Goal: Task Accomplishment & Management: Manage account settings

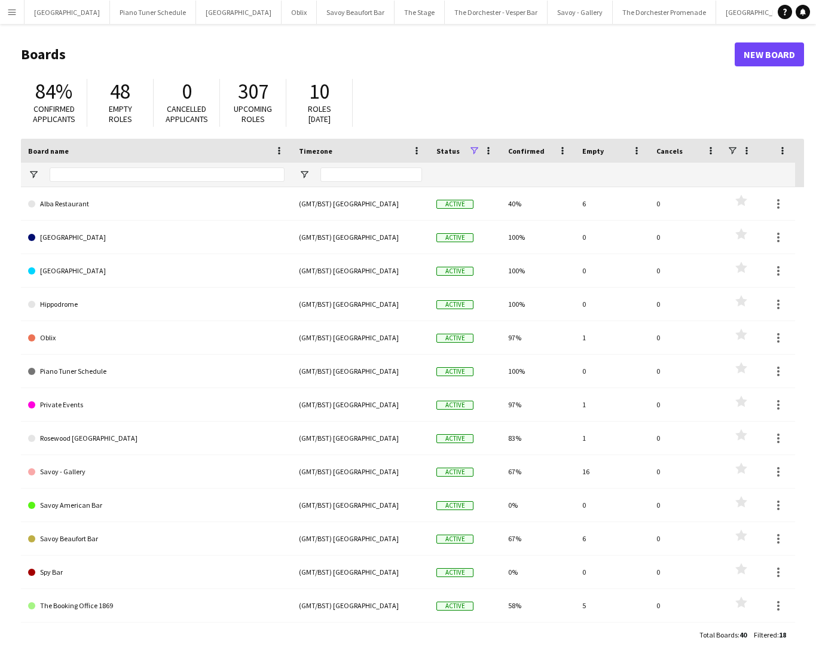
scroll to position [167, 0]
click at [17, 14] on button "Menu" at bounding box center [12, 12] width 24 height 24
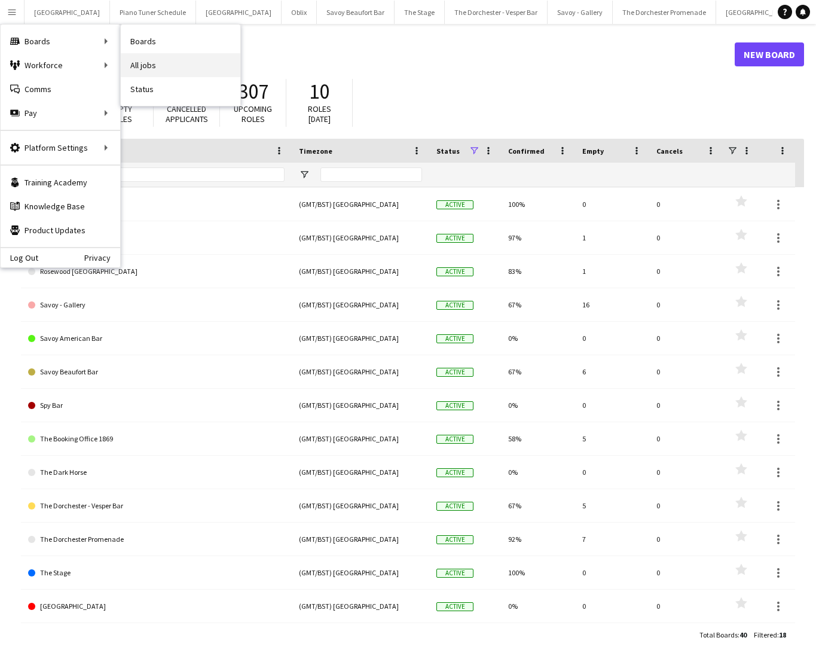
click at [154, 63] on link "All jobs" at bounding box center [181, 65] width 120 height 24
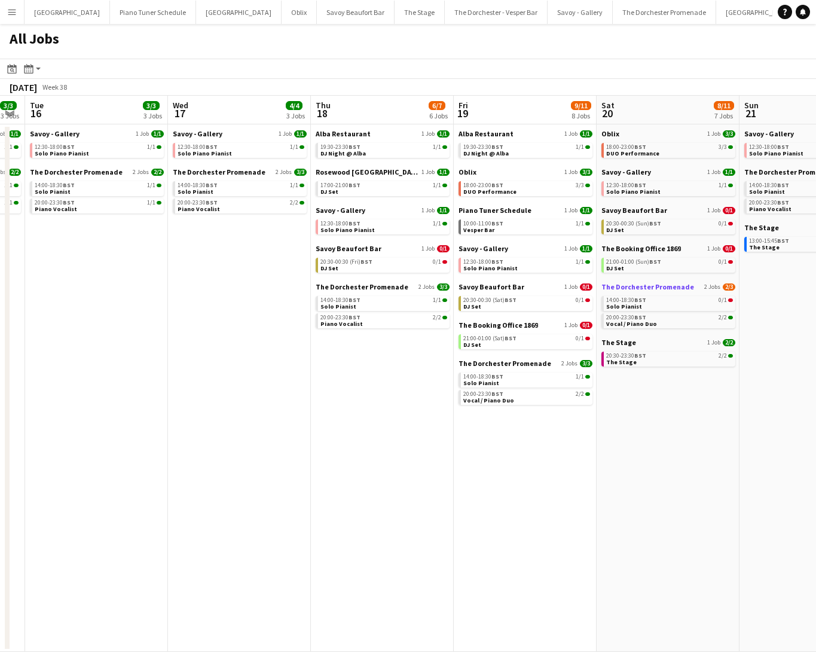
scroll to position [0, 412]
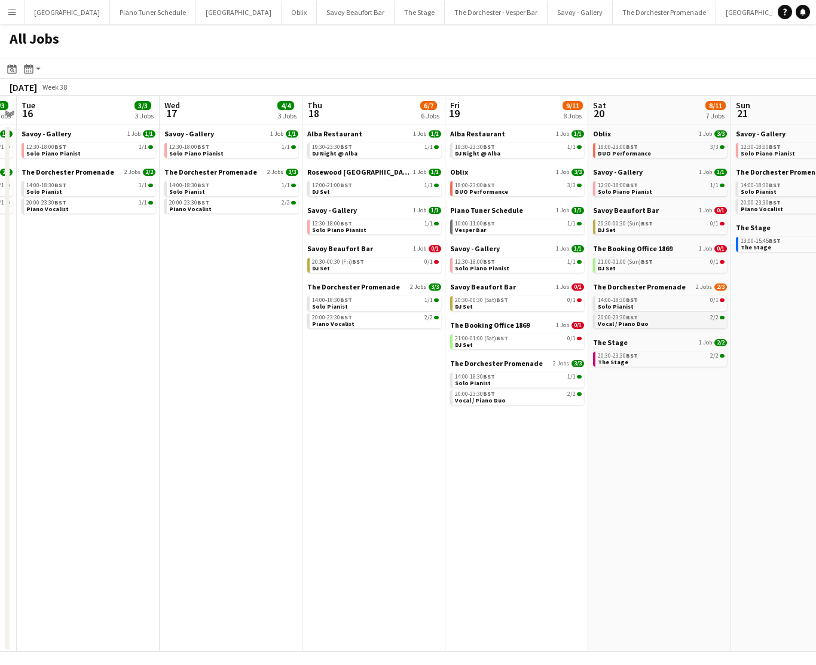
click at [633, 325] on span "Vocal / Piano Duo" at bounding box center [623, 324] width 51 height 8
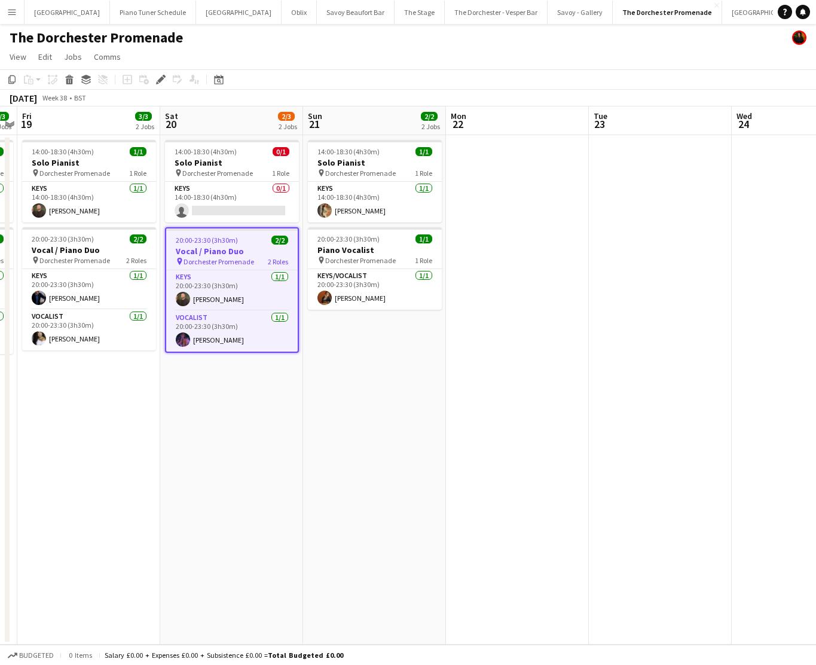
click at [12, 13] on app-icon "Menu" at bounding box center [12, 12] width 10 height 10
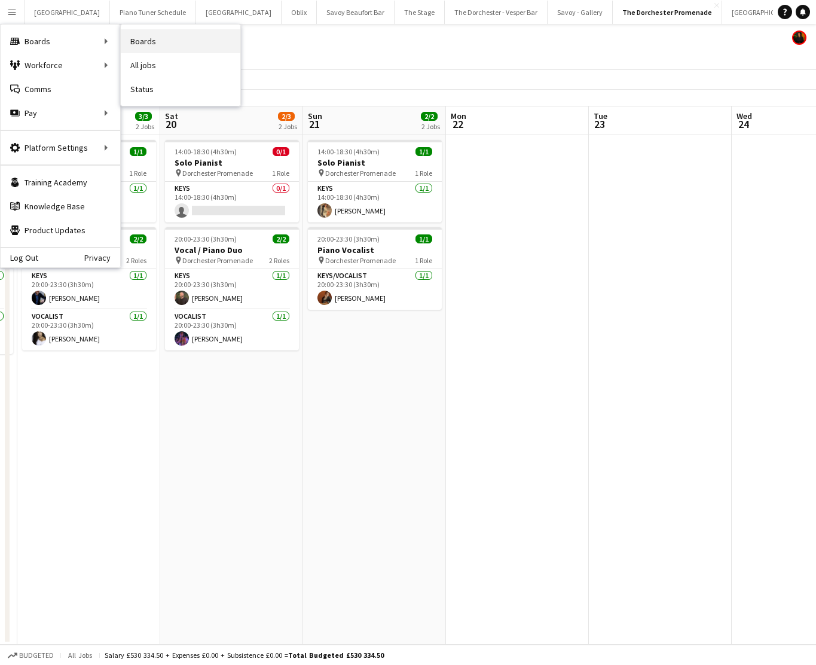
click at [157, 33] on link "Boards" at bounding box center [181, 41] width 120 height 24
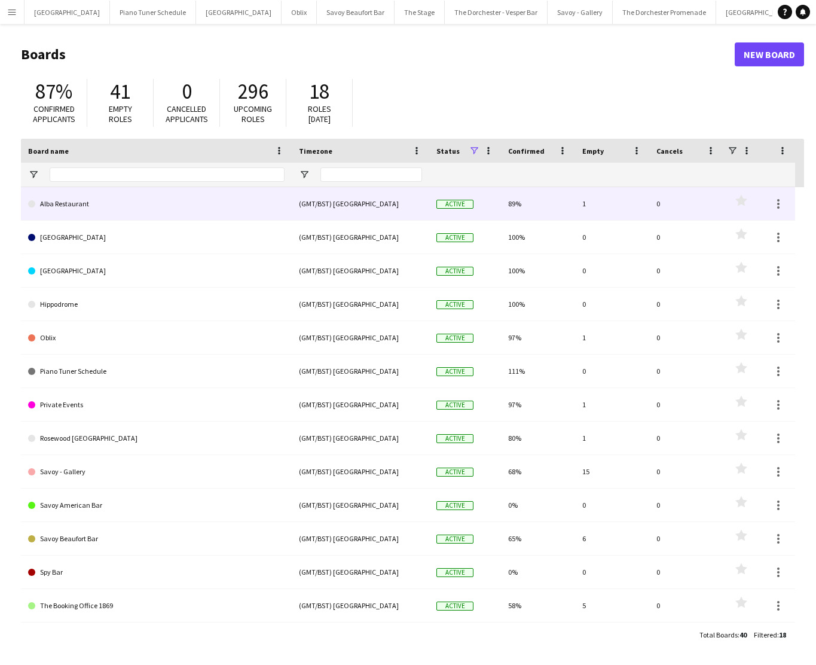
click at [85, 212] on link "Alba Restaurant" at bounding box center [156, 203] width 257 height 33
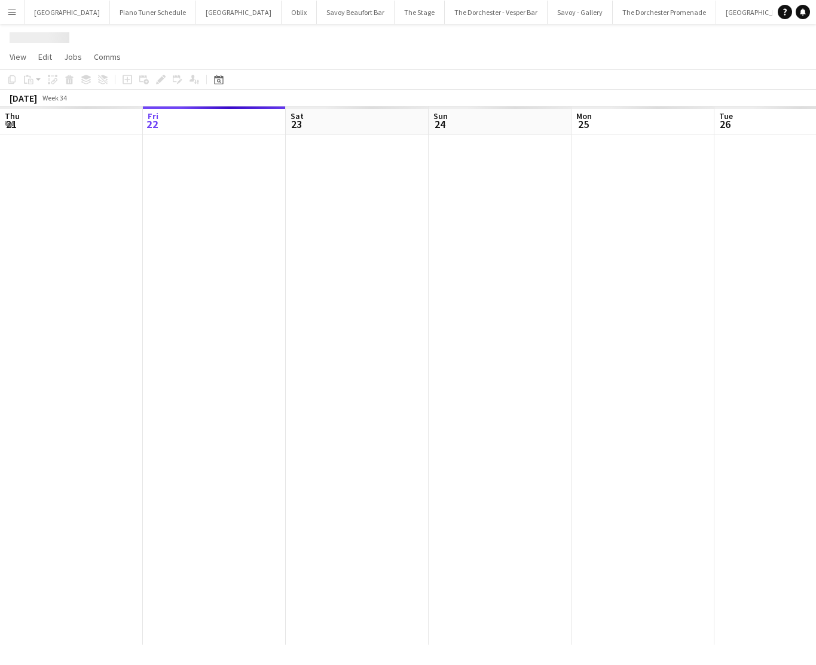
scroll to position [0, 44]
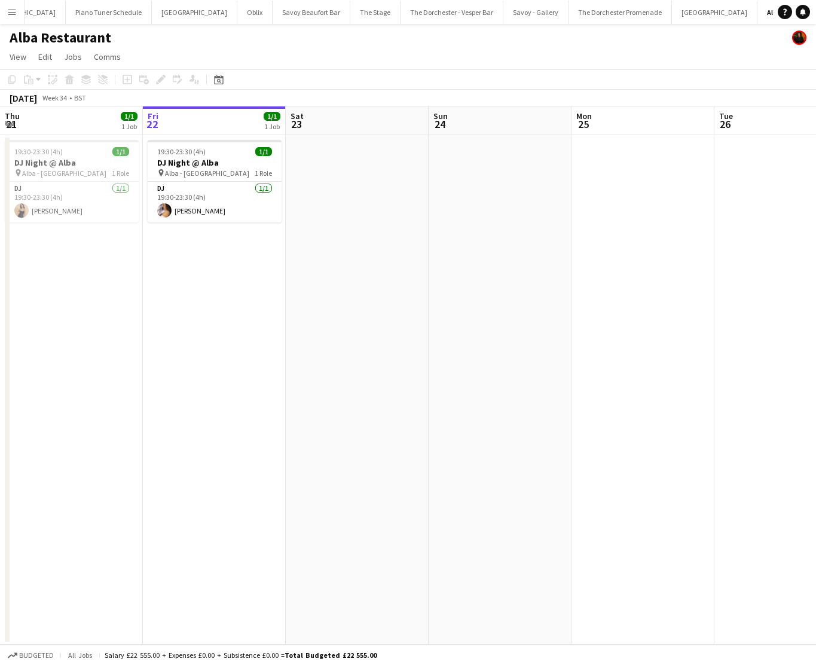
click at [14, 13] on app-icon "Menu" at bounding box center [12, 12] width 10 height 10
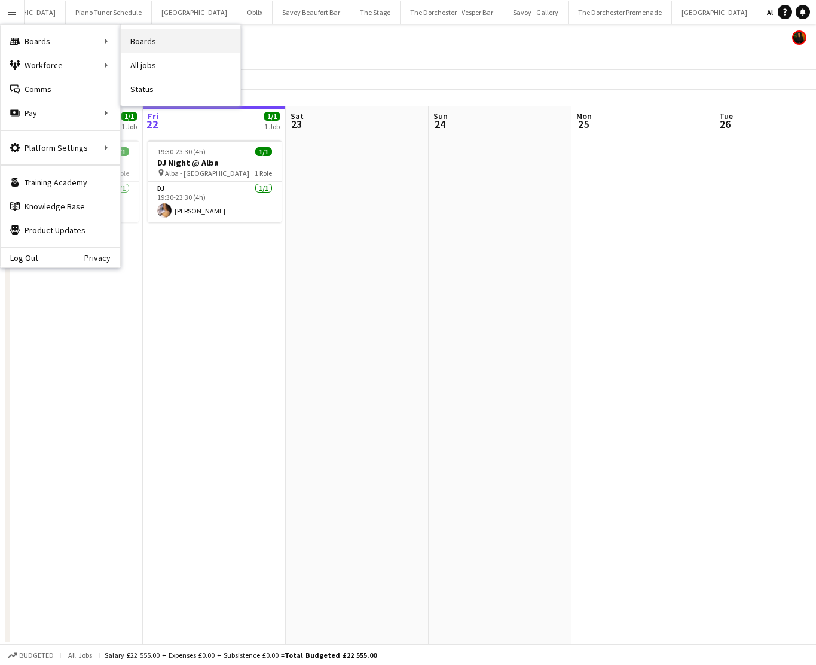
click at [134, 39] on link "Boards" at bounding box center [181, 41] width 120 height 24
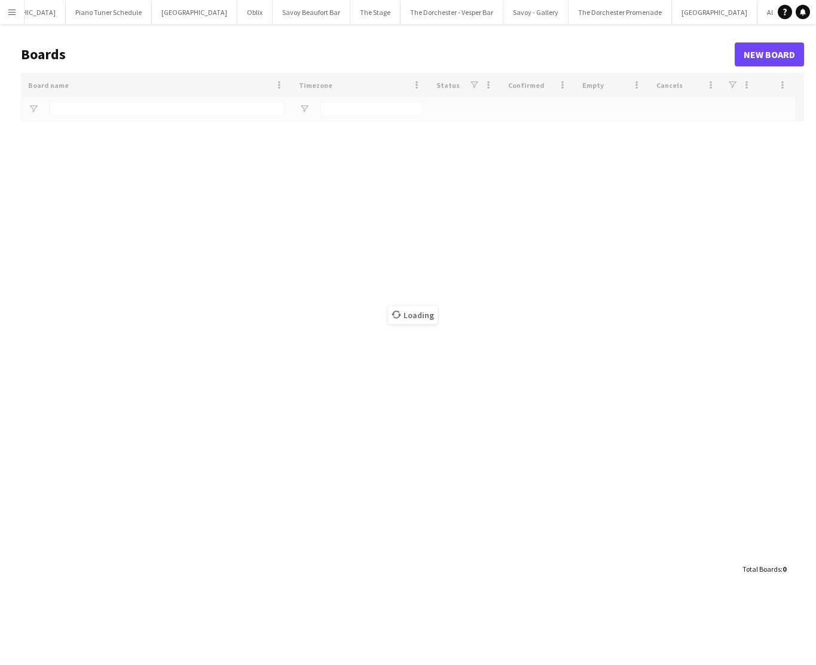
scroll to position [0, 43]
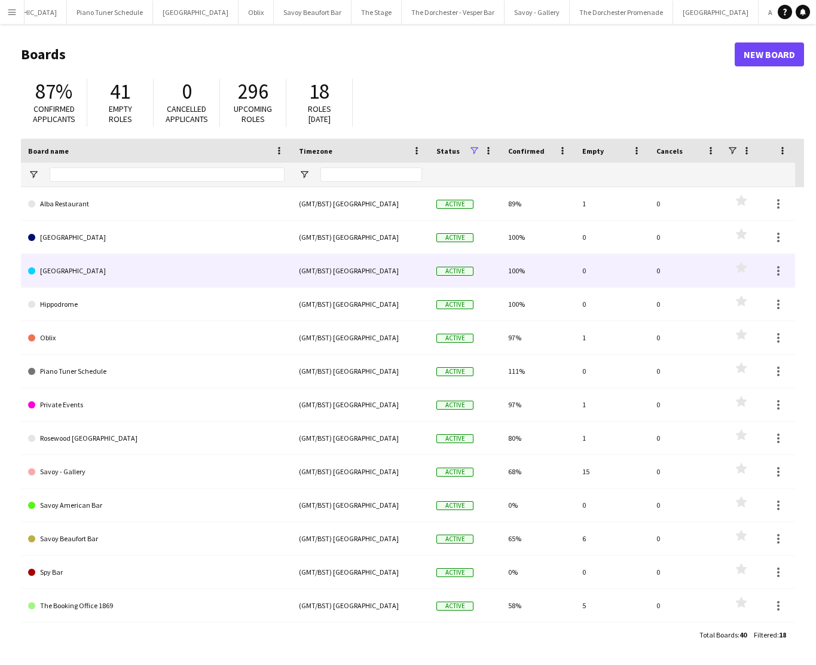
click at [86, 264] on link "[GEOGRAPHIC_DATA]" at bounding box center [156, 270] width 257 height 33
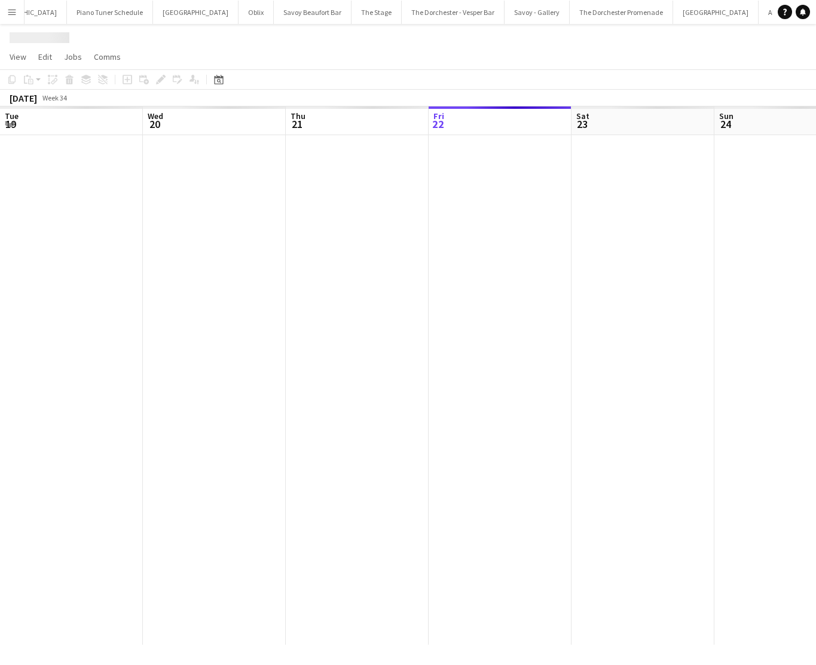
scroll to position [0, 286]
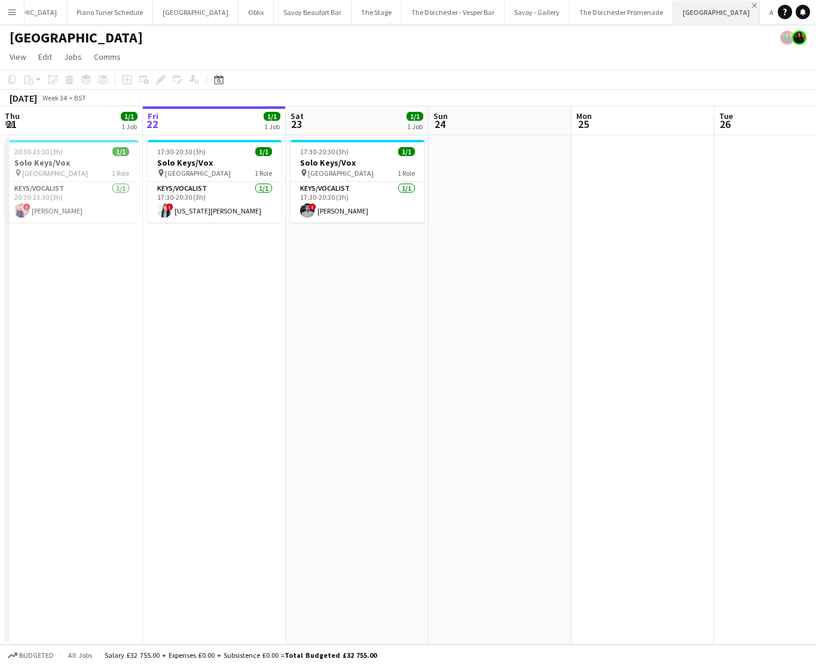
click at [752, 4] on app-icon "Close" at bounding box center [754, 5] width 5 height 5
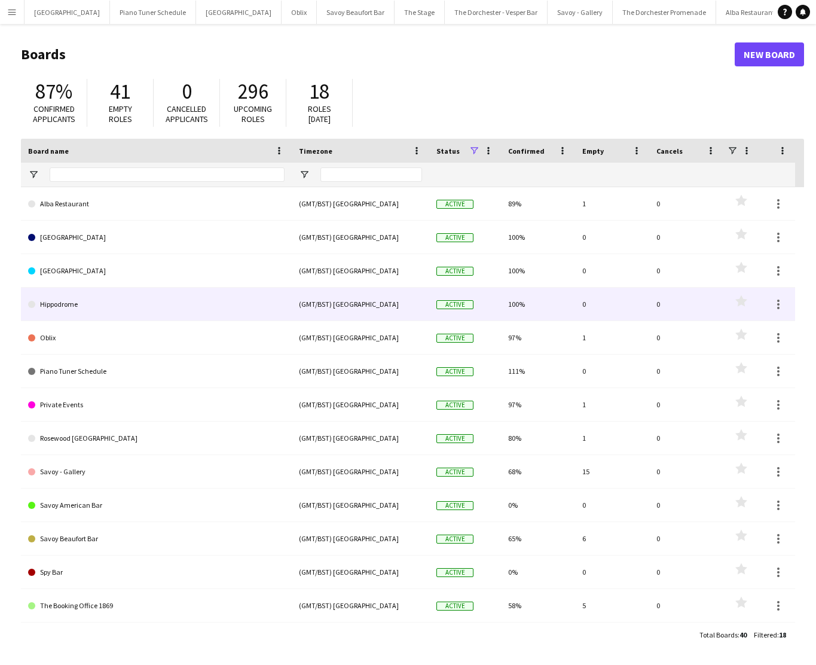
click at [165, 311] on link "Hippodrome" at bounding box center [156, 304] width 257 height 33
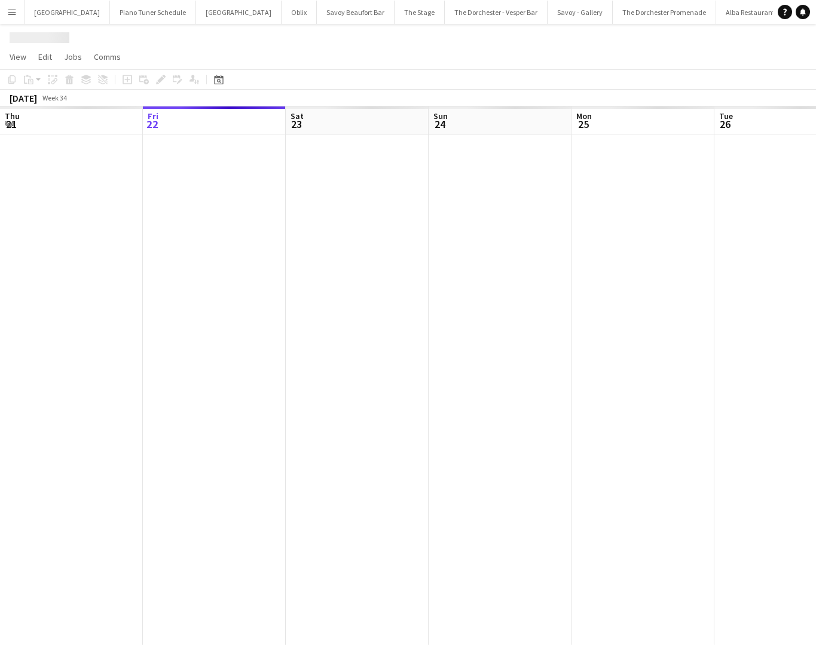
scroll to position [0, 44]
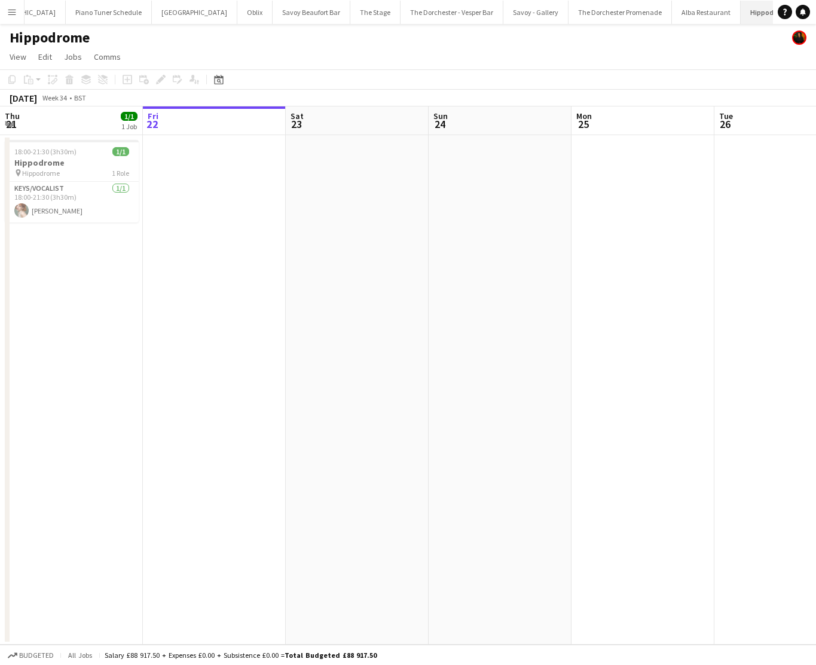
click at [793, 6] on app-icon "Close" at bounding box center [795, 5] width 5 height 5
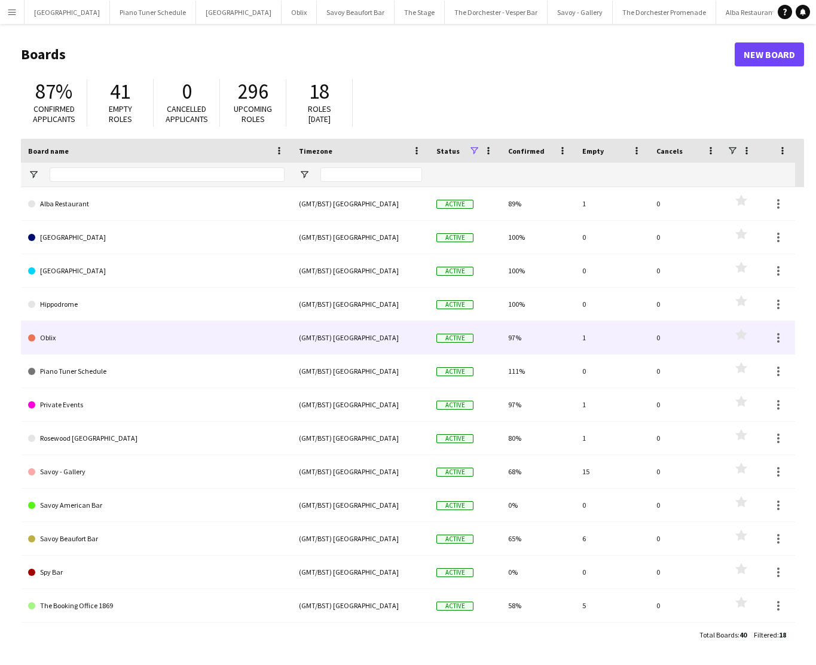
click at [104, 341] on link "Oblix" at bounding box center [156, 337] width 257 height 33
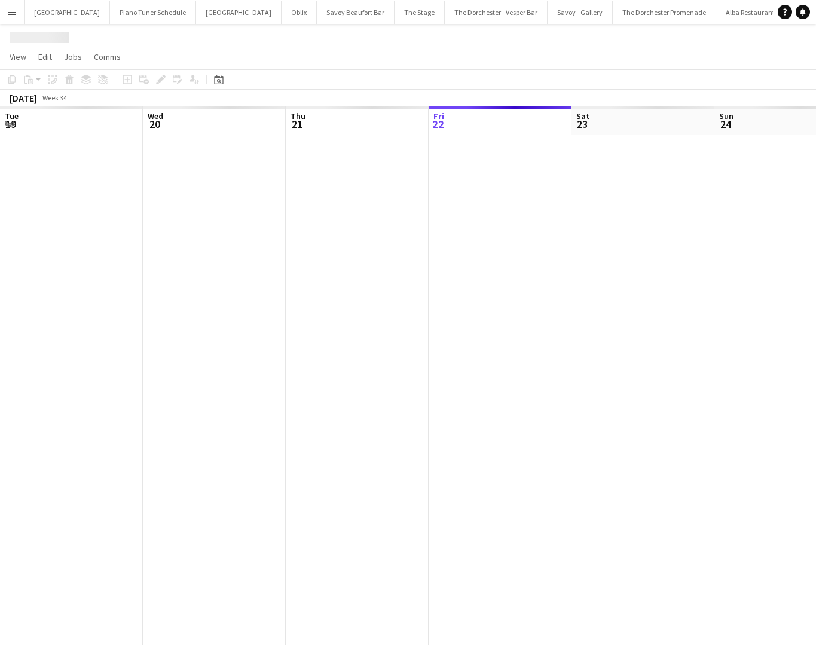
scroll to position [0, 286]
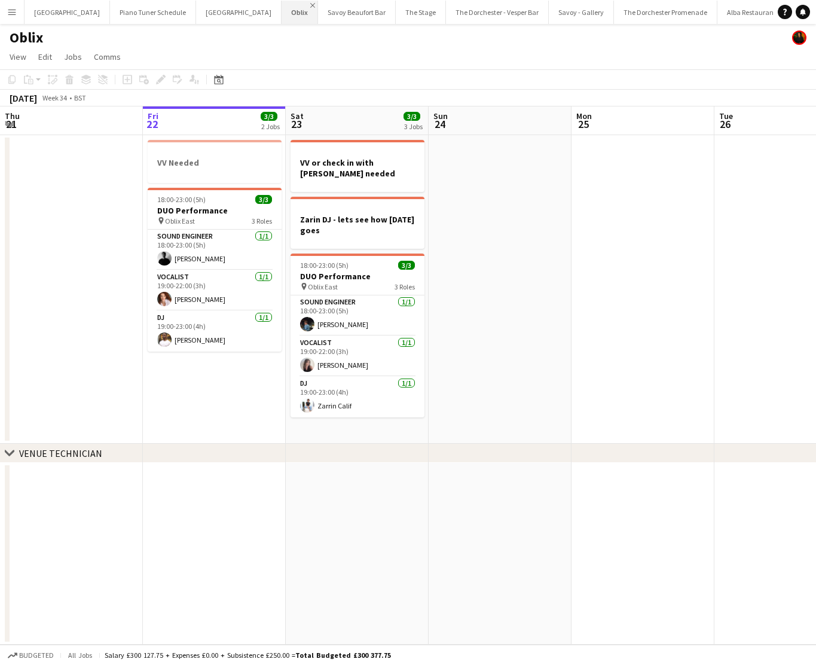
click at [310, 4] on app-icon "Close" at bounding box center [312, 5] width 5 height 5
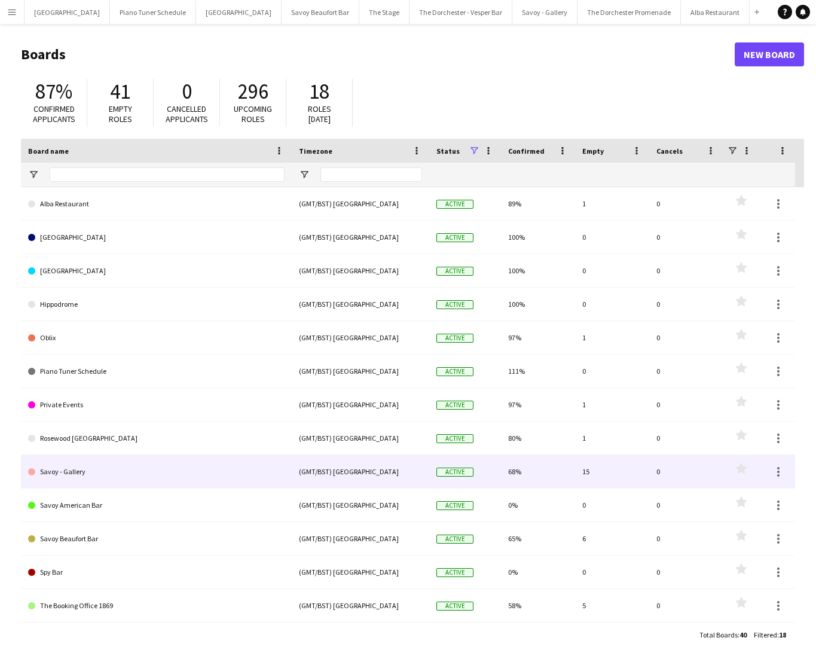
click at [113, 465] on link "Savoy - Gallery" at bounding box center [156, 471] width 257 height 33
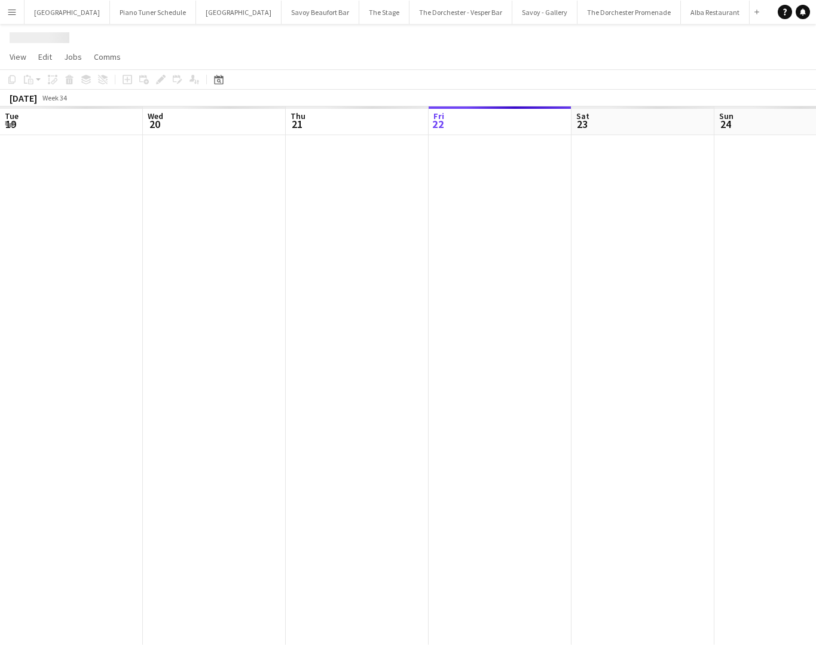
scroll to position [0, 286]
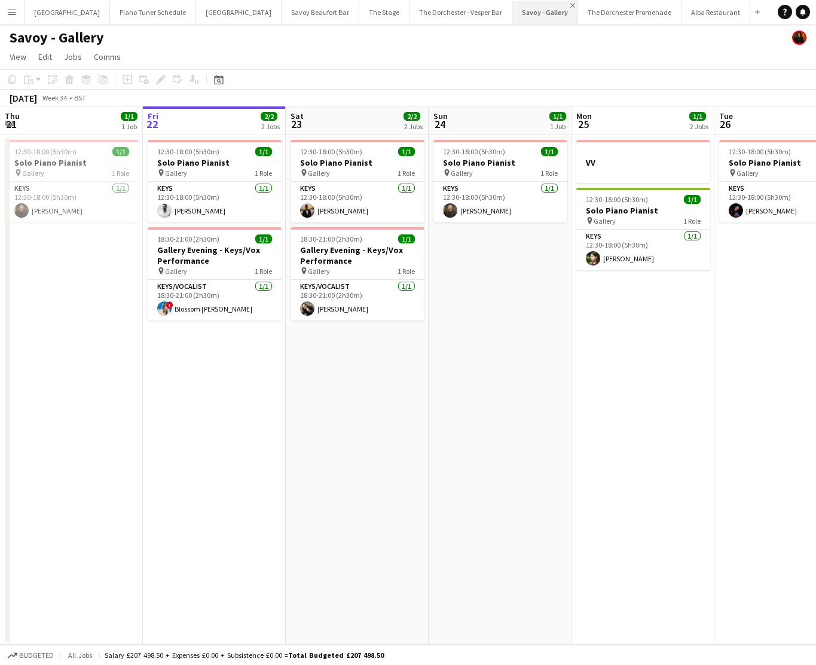
click at [570, 6] on app-icon "Close" at bounding box center [572, 5] width 5 height 5
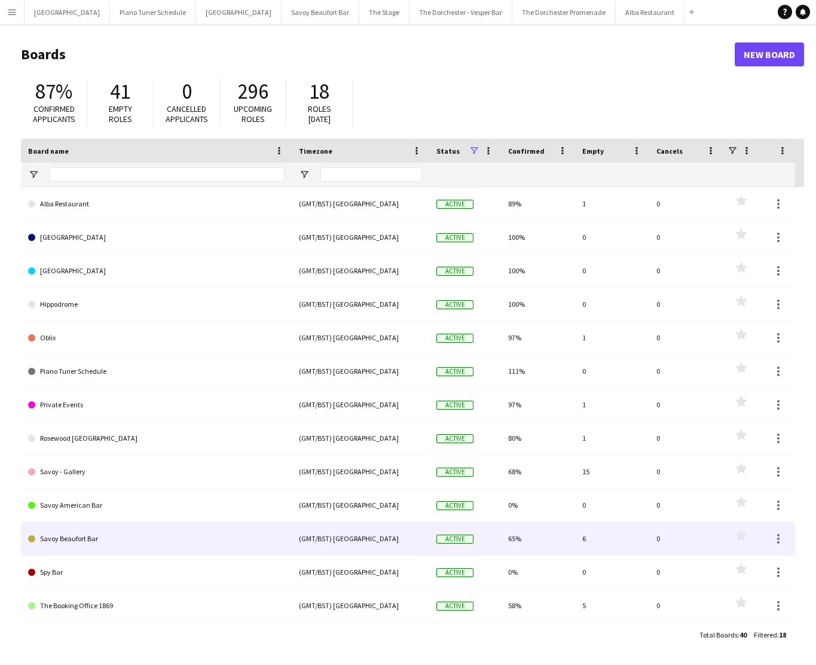
click at [88, 540] on link "Savoy Beaufort Bar" at bounding box center [156, 538] width 257 height 33
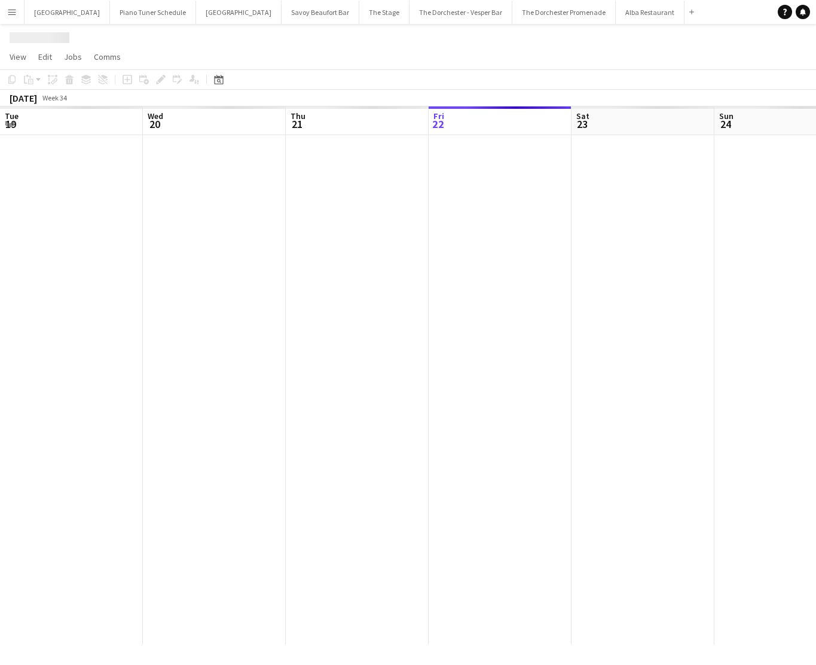
scroll to position [0, 286]
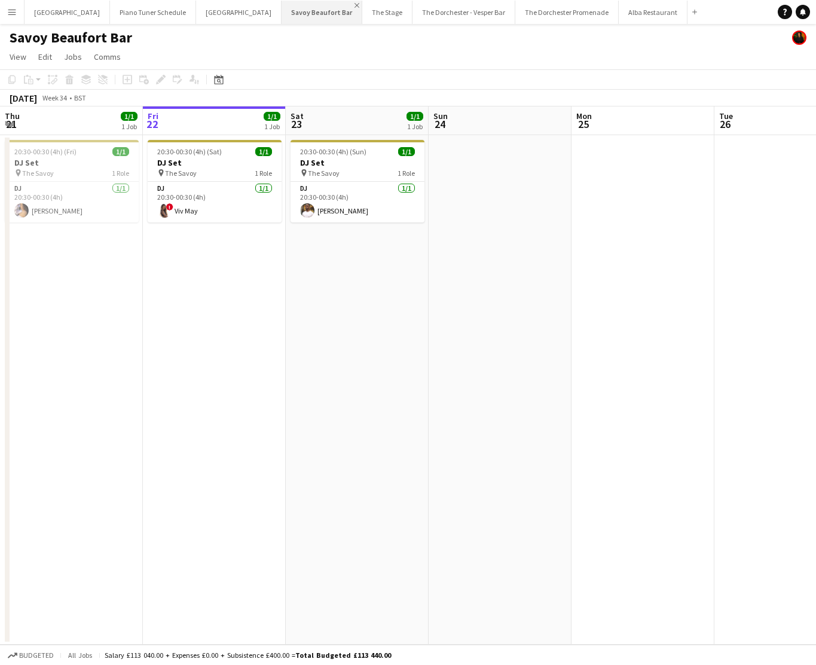
click at [355, 5] on app-icon "Close" at bounding box center [357, 5] width 5 height 5
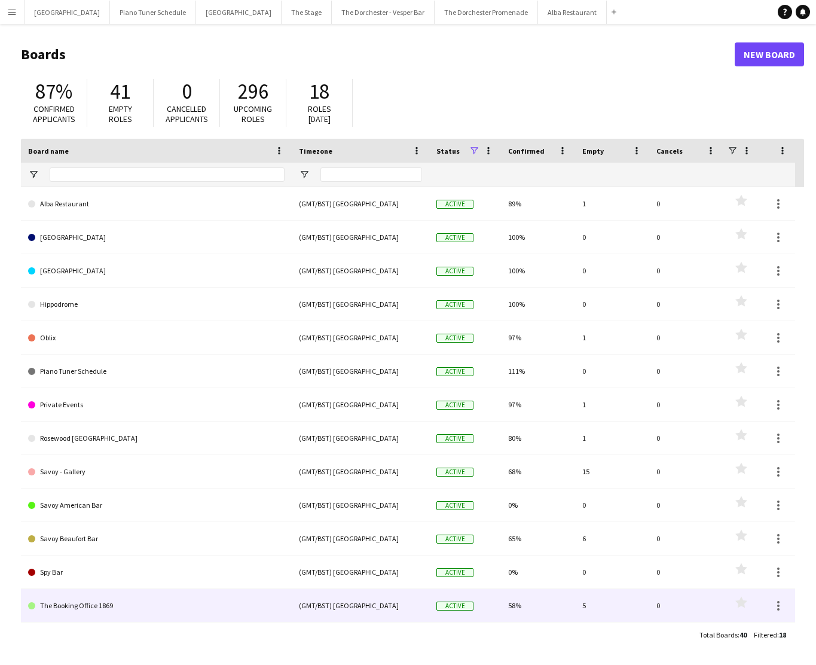
click at [175, 601] on link "The Booking Office 1869" at bounding box center [156, 605] width 257 height 33
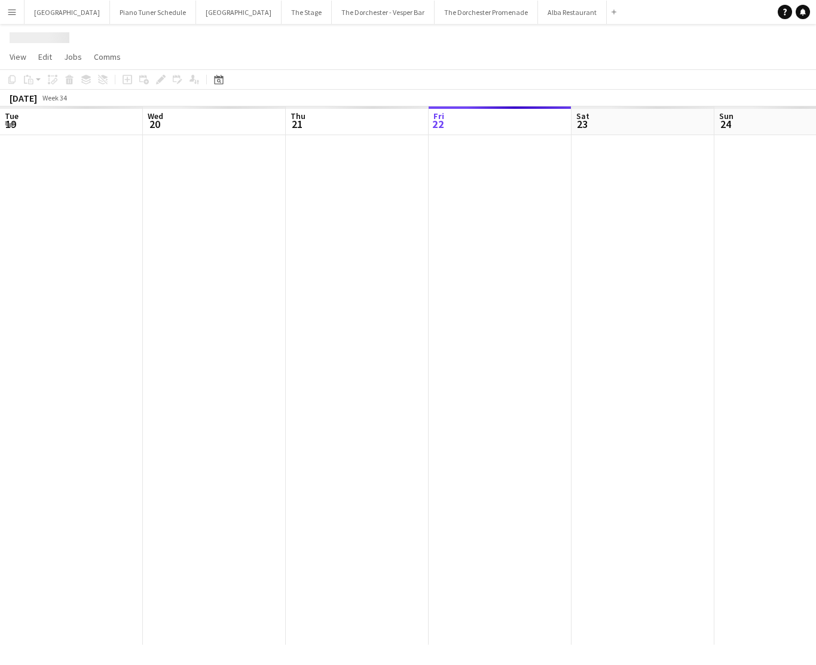
scroll to position [0, 286]
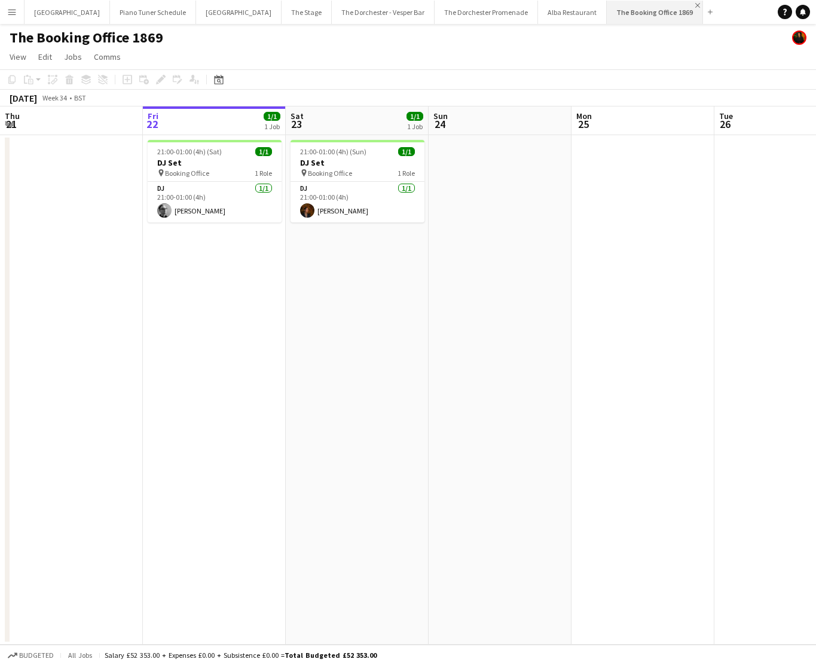
click at [695, 4] on app-icon "Close" at bounding box center [697, 5] width 5 height 5
click at [658, 4] on app-navbar "Menu Boards Boards Boards All jobs Status Workforce Workforce My Workforce Recr…" at bounding box center [408, 12] width 816 height 24
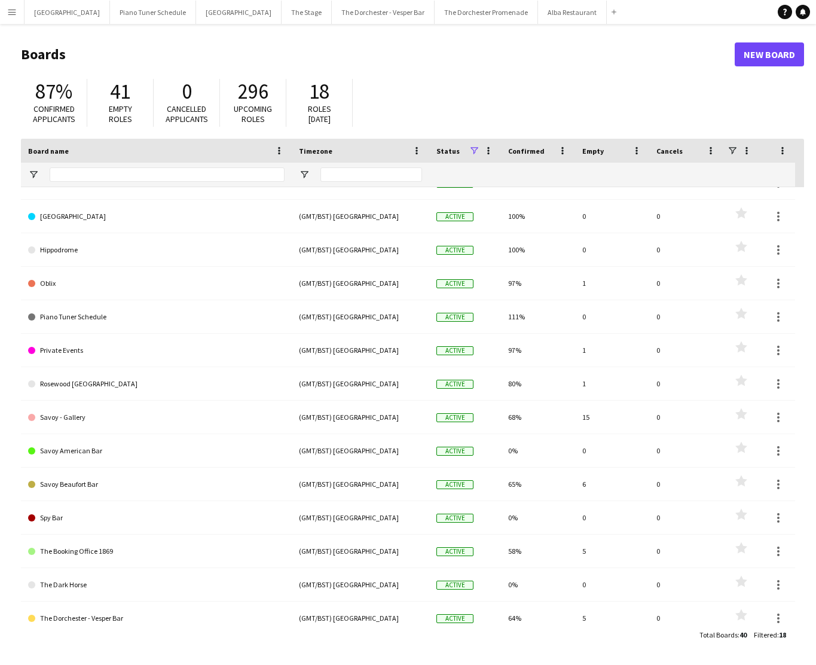
scroll to position [123, 0]
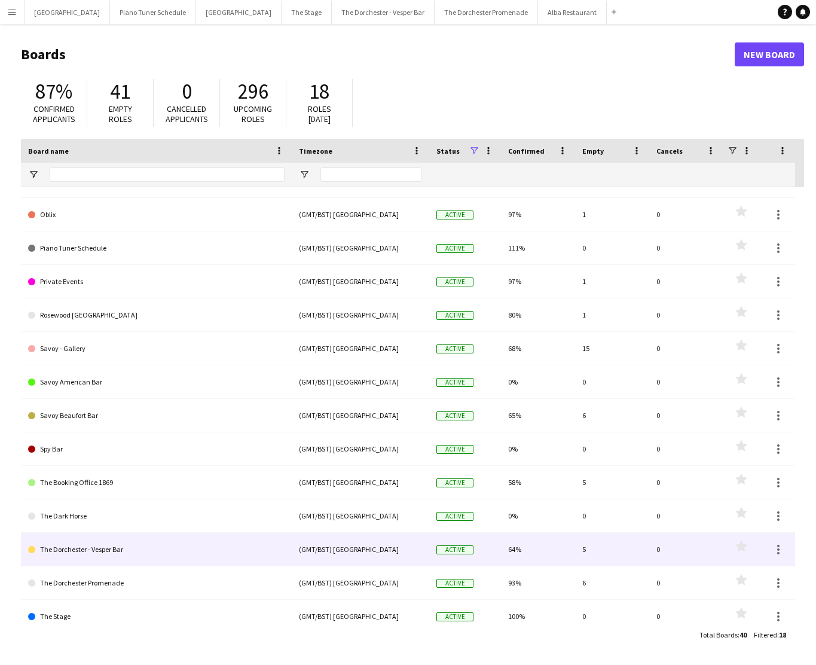
click at [77, 543] on link "The Dorchester - Vesper Bar" at bounding box center [156, 549] width 257 height 33
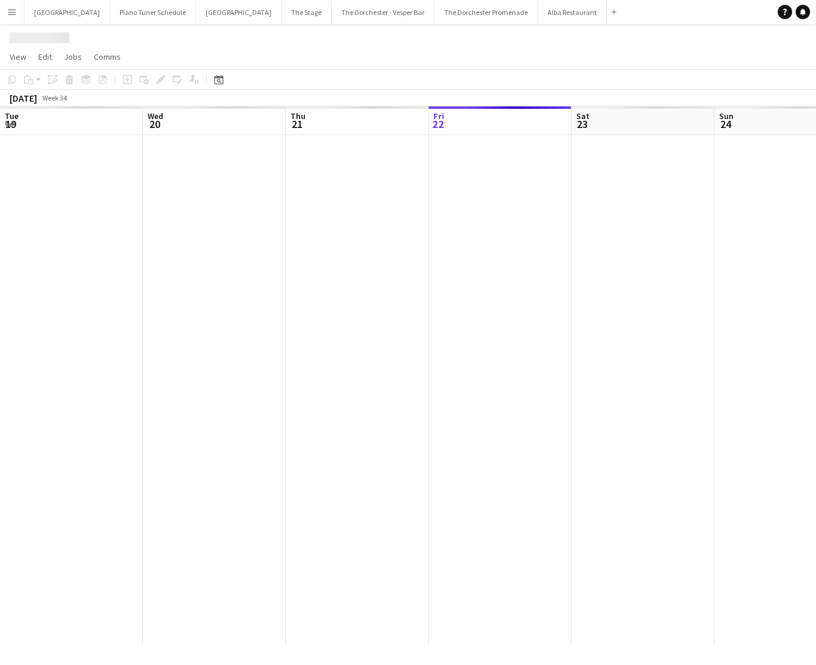
scroll to position [0, 286]
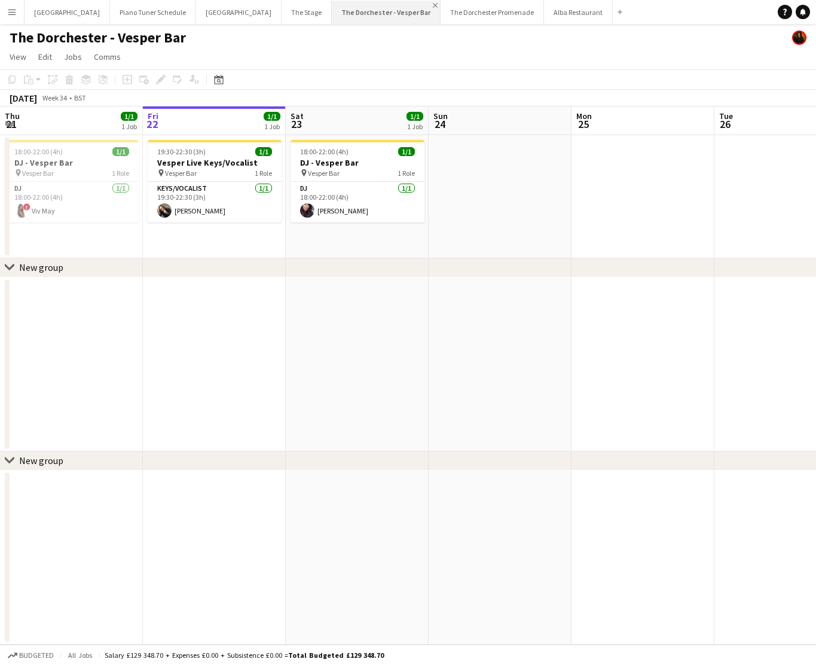
click at [433, 6] on app-icon "Close" at bounding box center [435, 5] width 5 height 5
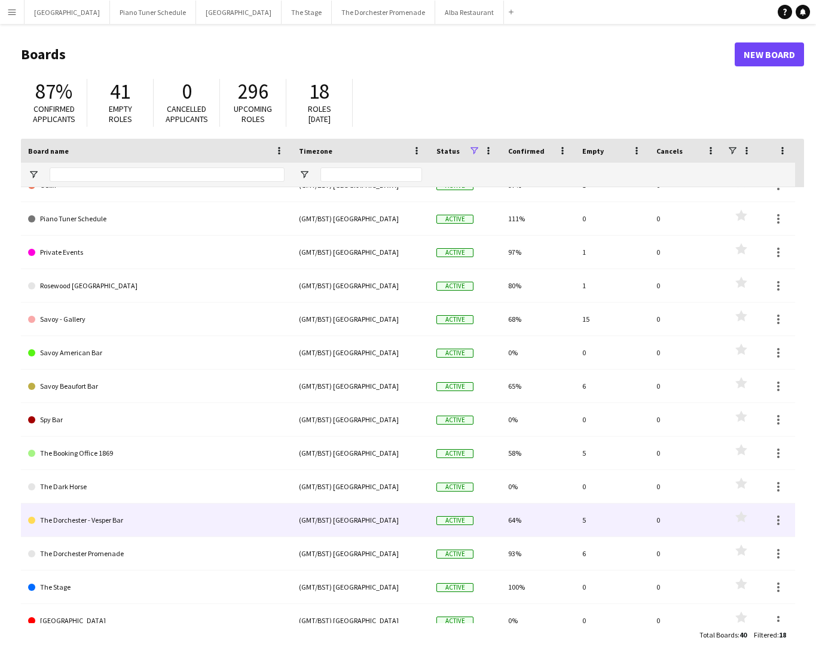
scroll to position [167, 0]
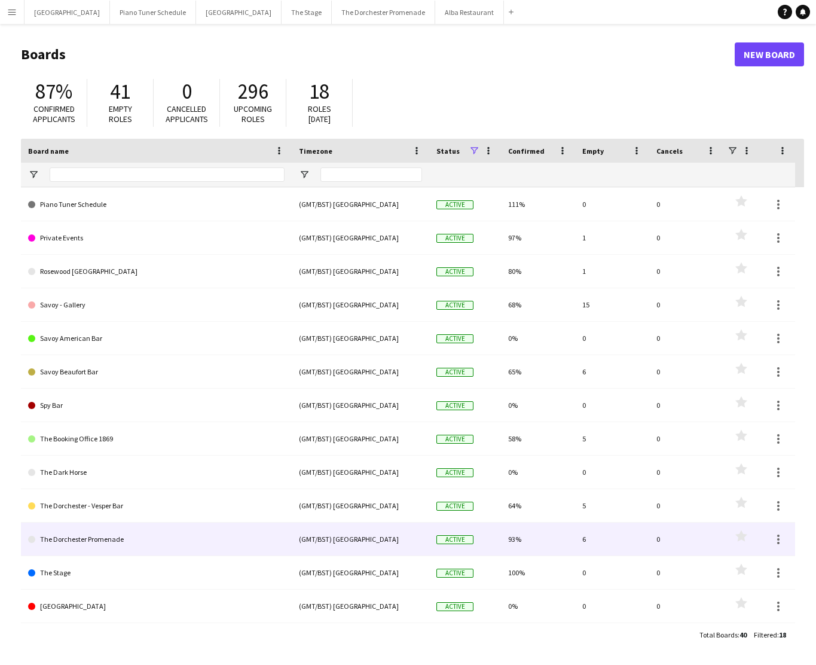
click at [155, 539] on link "The Dorchester Promenade" at bounding box center [156, 539] width 257 height 33
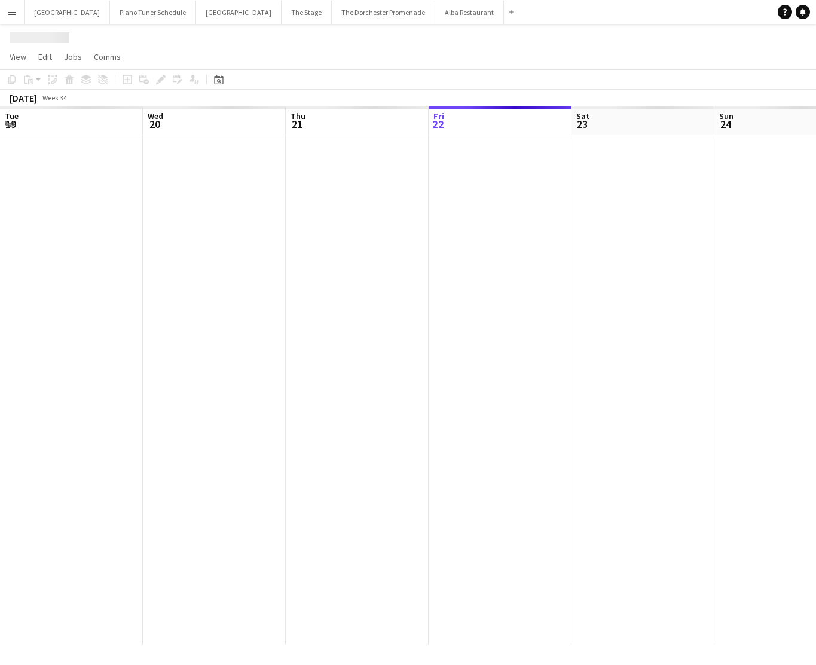
scroll to position [0, 286]
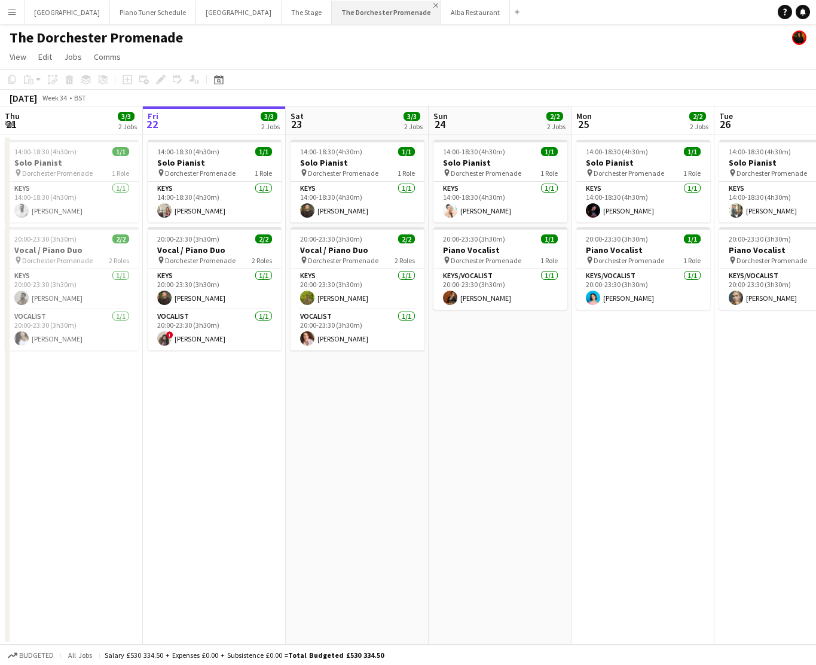
click at [433, 5] on app-icon "Close" at bounding box center [435, 5] width 5 height 5
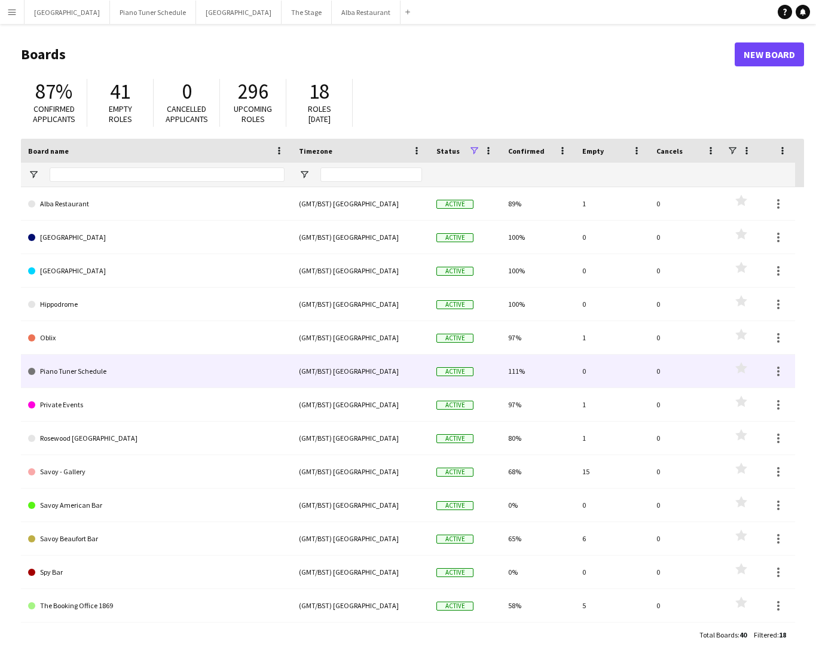
scroll to position [167, 0]
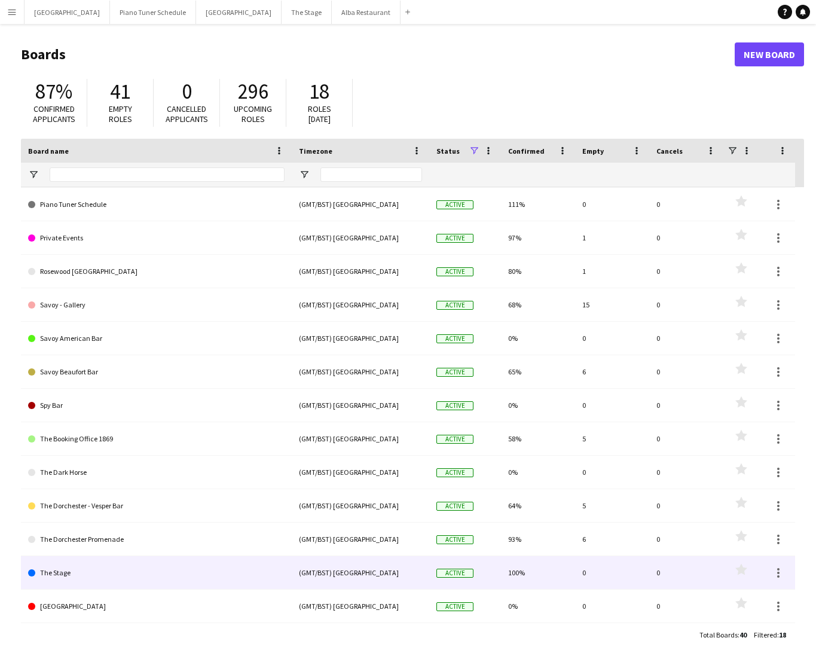
click at [138, 569] on link "The Stage" at bounding box center [156, 572] width 257 height 33
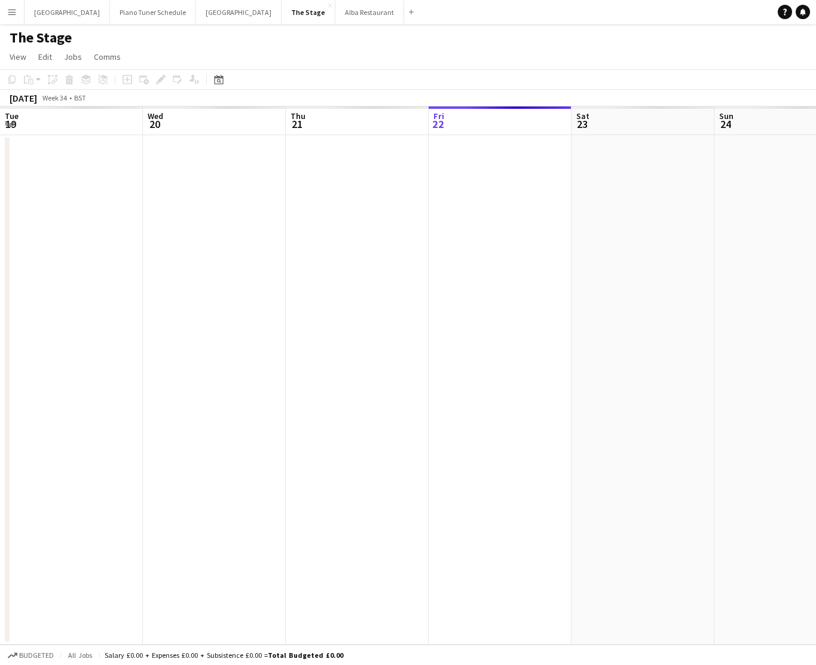
scroll to position [0, 286]
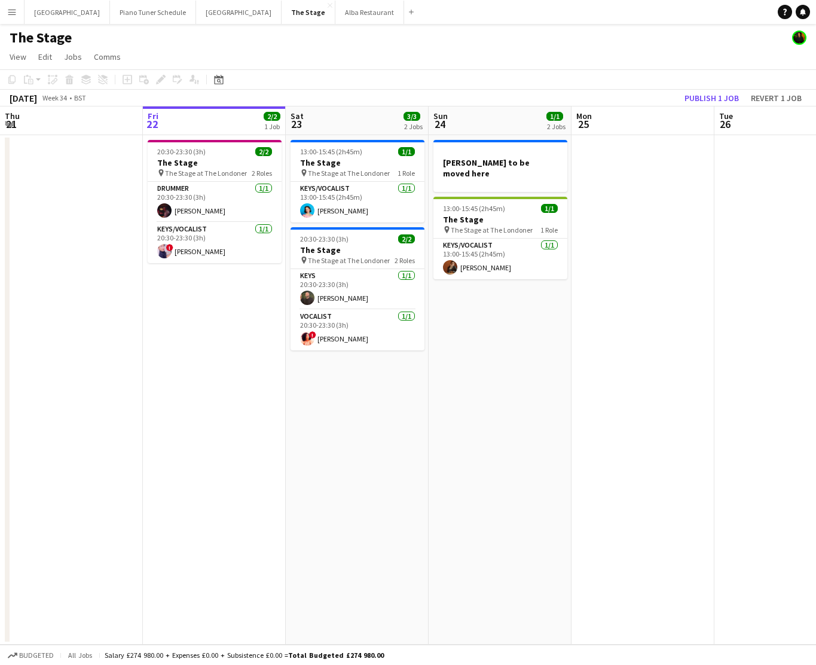
click at [8, 8] on app-icon "Menu" at bounding box center [12, 12] width 10 height 10
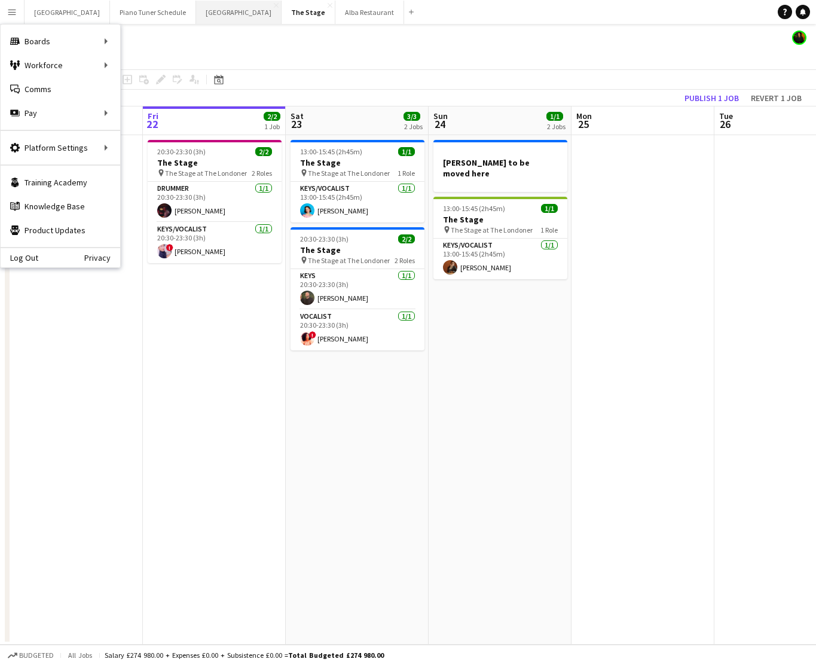
click at [201, 3] on button "Wembley Stadium Close" at bounding box center [239, 12] width 86 height 23
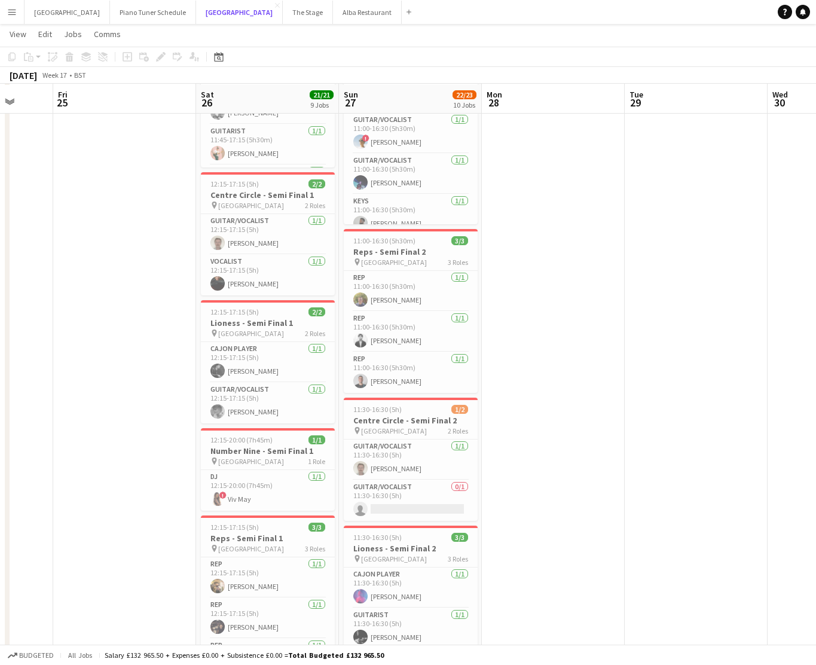
scroll to position [139, 0]
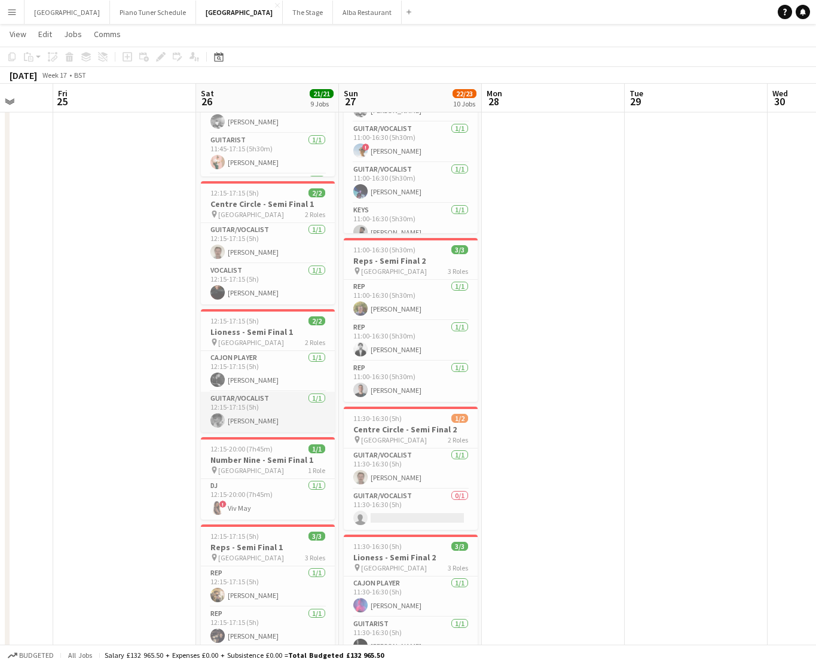
click at [273, 406] on app-card-role "Guitar/Vocalist 1/1 12:15-17:15 (5h) Dan Olsen" at bounding box center [268, 412] width 134 height 41
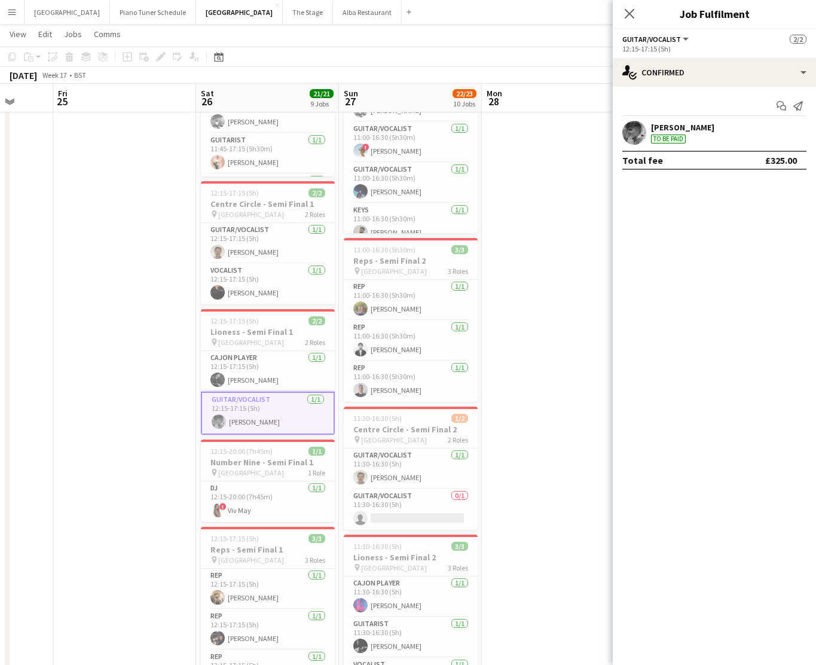
click at [639, 138] on app-user-avatar at bounding box center [634, 133] width 24 height 24
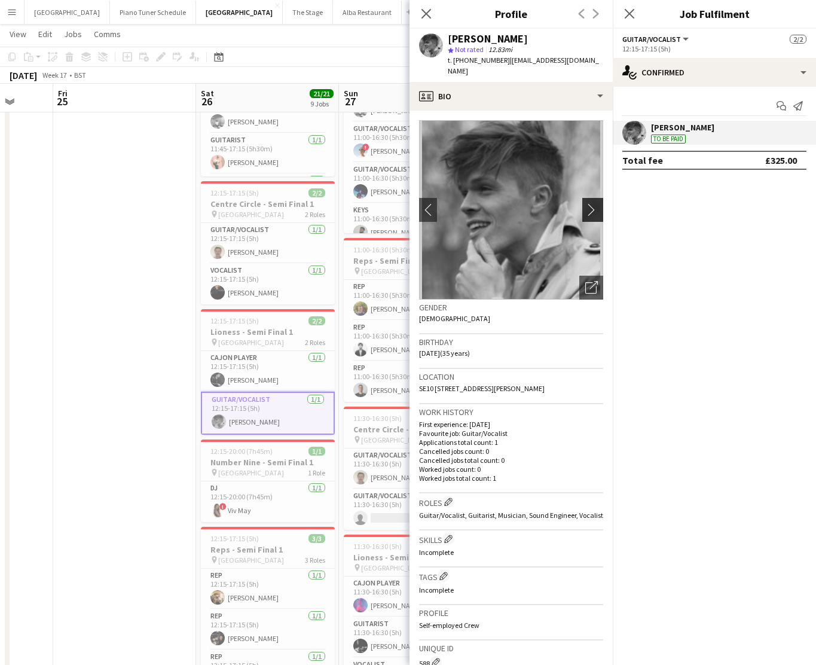
click at [598, 203] on app-icon "chevron-right" at bounding box center [594, 209] width 19 height 13
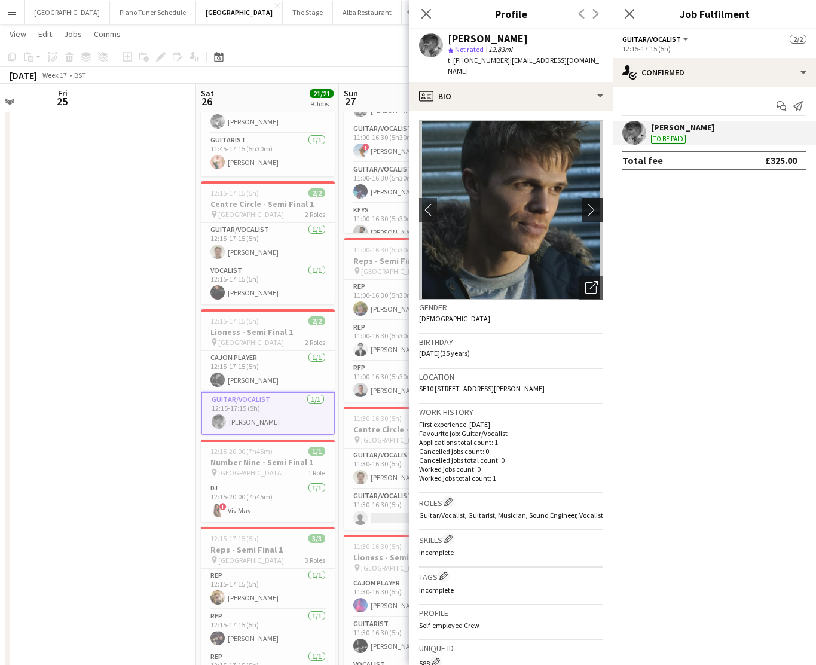
click at [598, 203] on app-icon "chevron-right" at bounding box center [594, 209] width 19 height 13
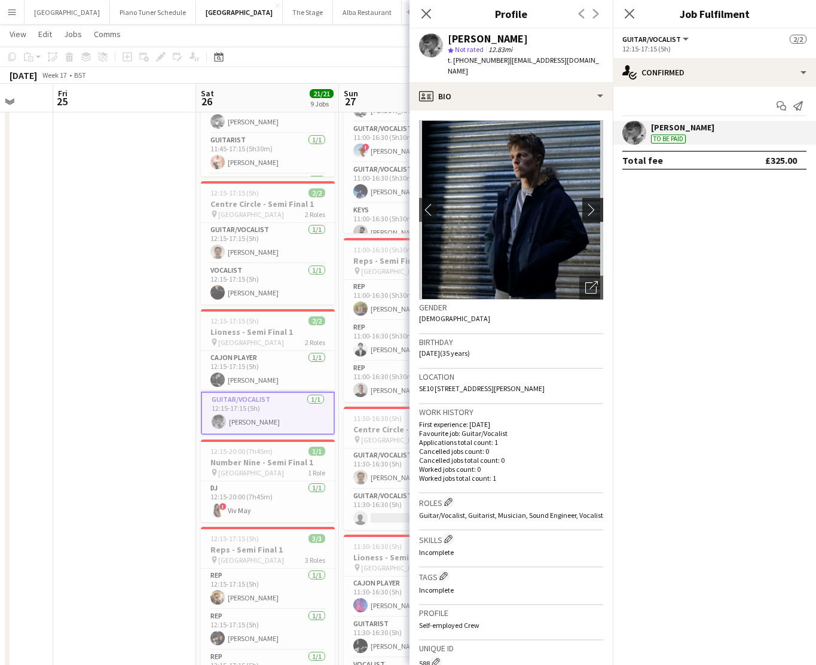
click at [596, 203] on app-icon "chevron-right" at bounding box center [594, 209] width 19 height 13
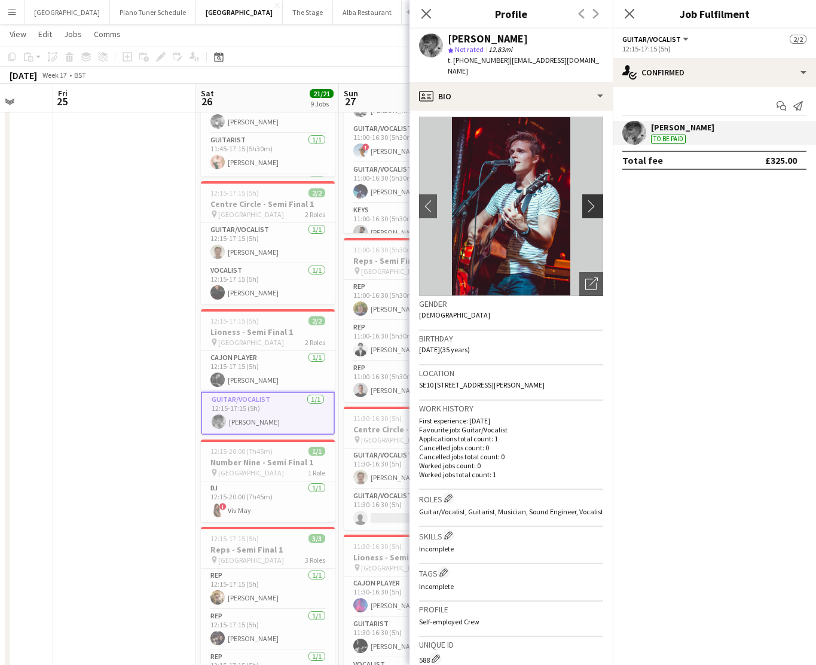
click at [596, 201] on button "chevron-right" at bounding box center [594, 206] width 24 height 24
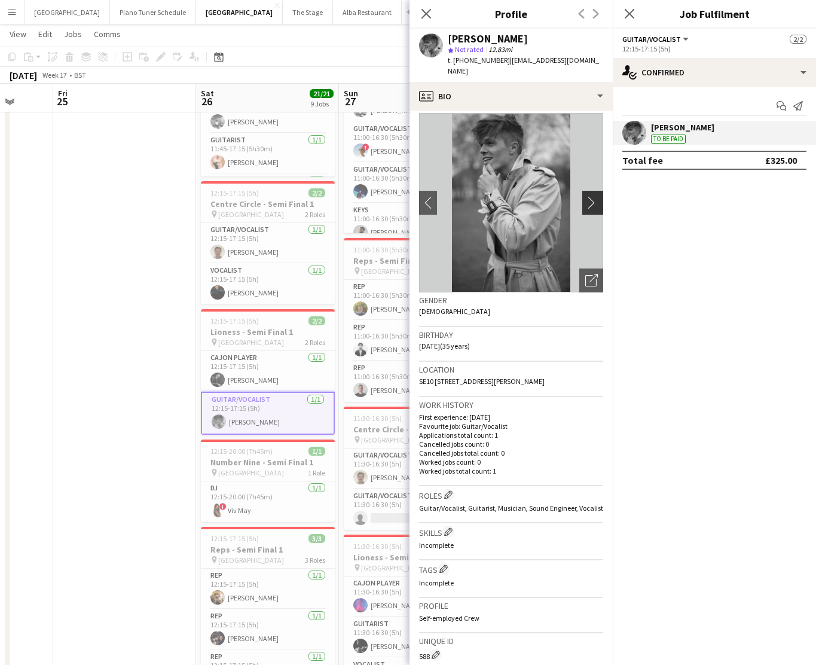
click at [596, 201] on button "chevron-right" at bounding box center [594, 203] width 24 height 24
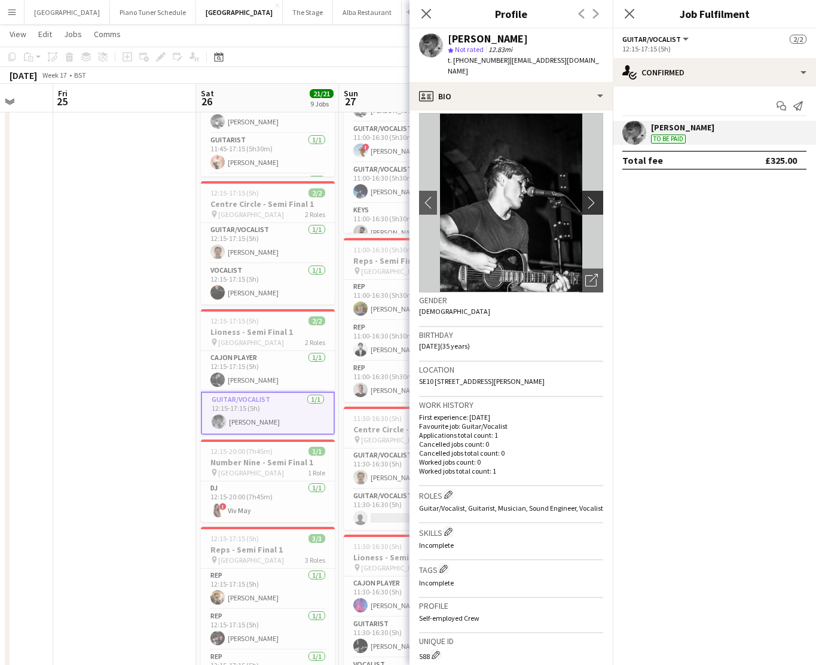
scroll to position [1, 0]
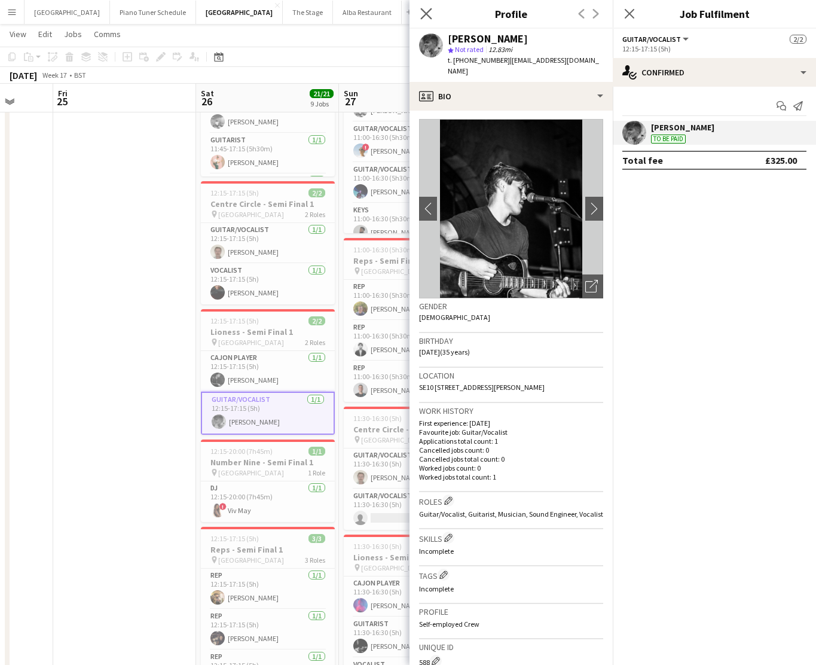
click at [425, 20] on app-icon "Close pop-in" at bounding box center [426, 13] width 17 height 17
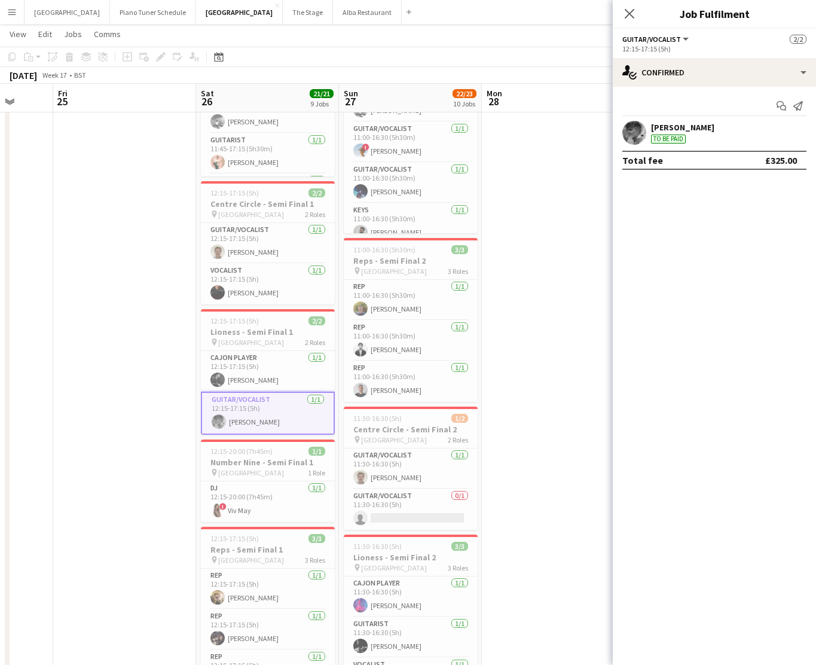
click at [645, 17] on div "Close pop-in" at bounding box center [629, 14] width 33 height 28
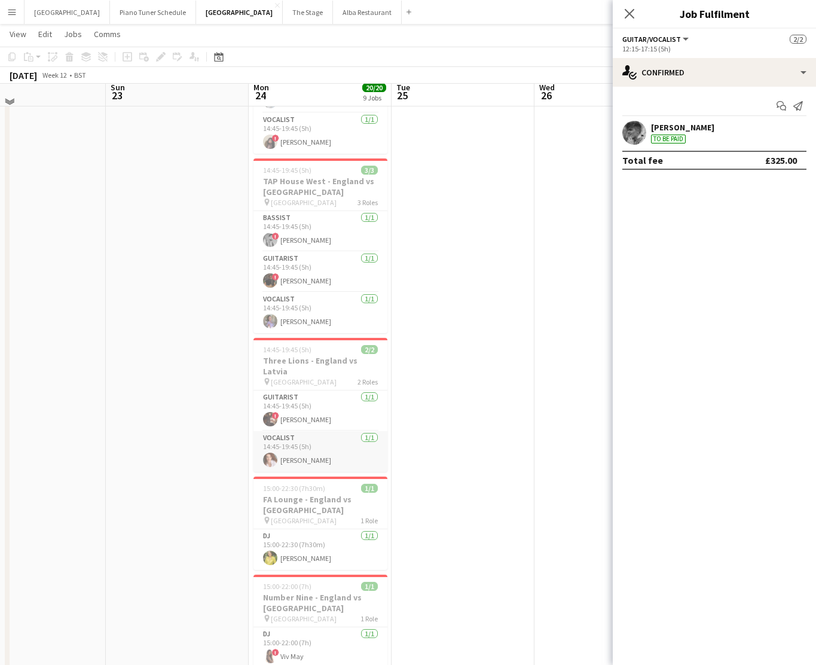
scroll to position [761, 0]
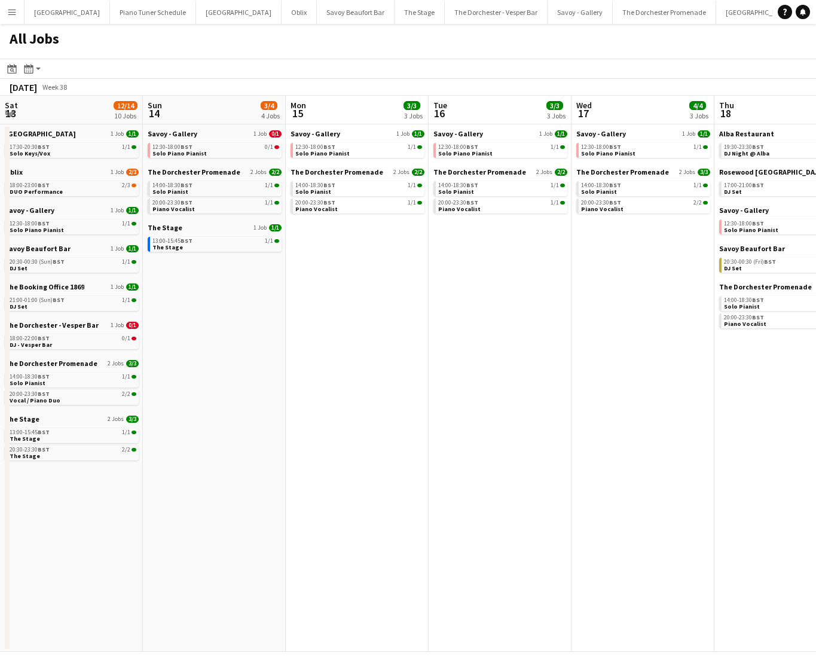
scroll to position [0, 412]
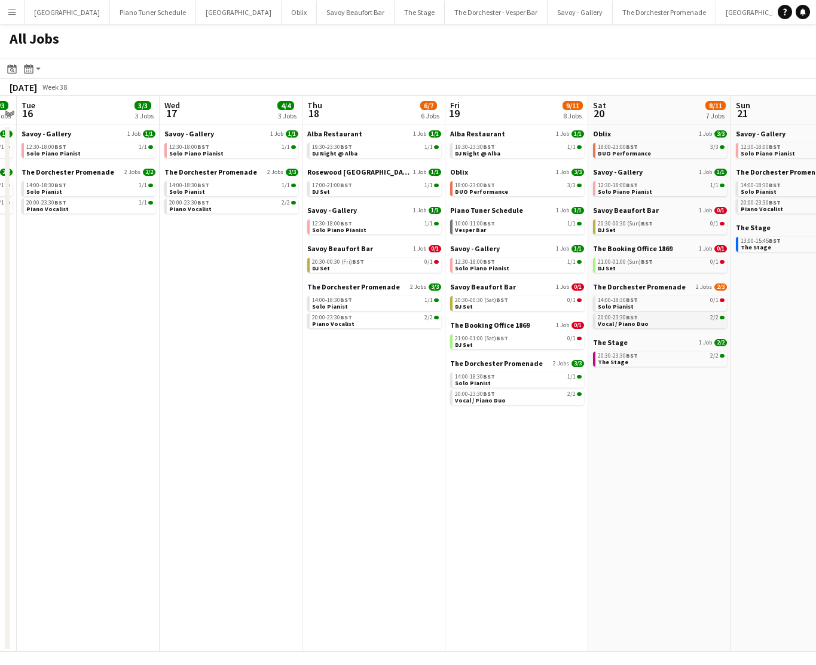
click at [640, 323] on span "Vocal / Piano Duo" at bounding box center [623, 324] width 51 height 8
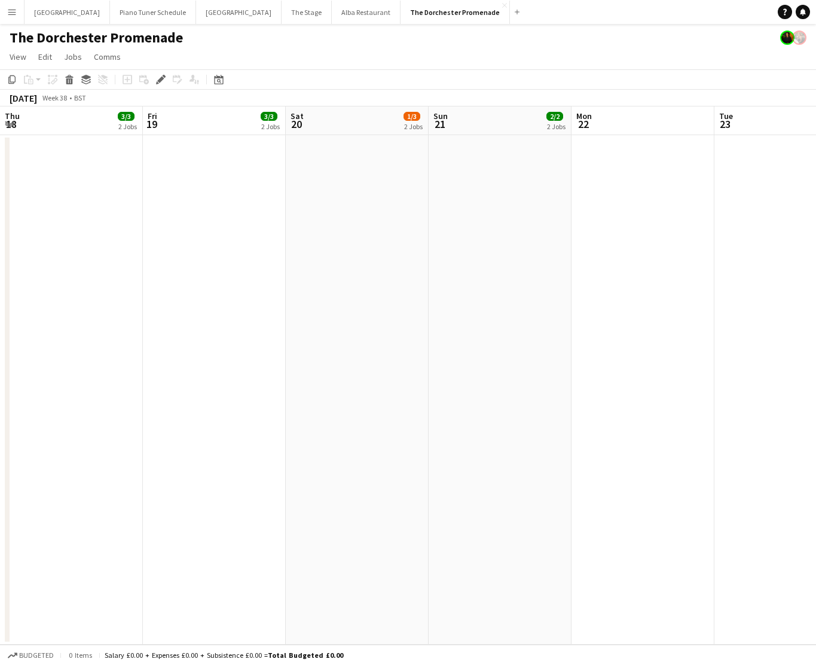
scroll to position [0, 411]
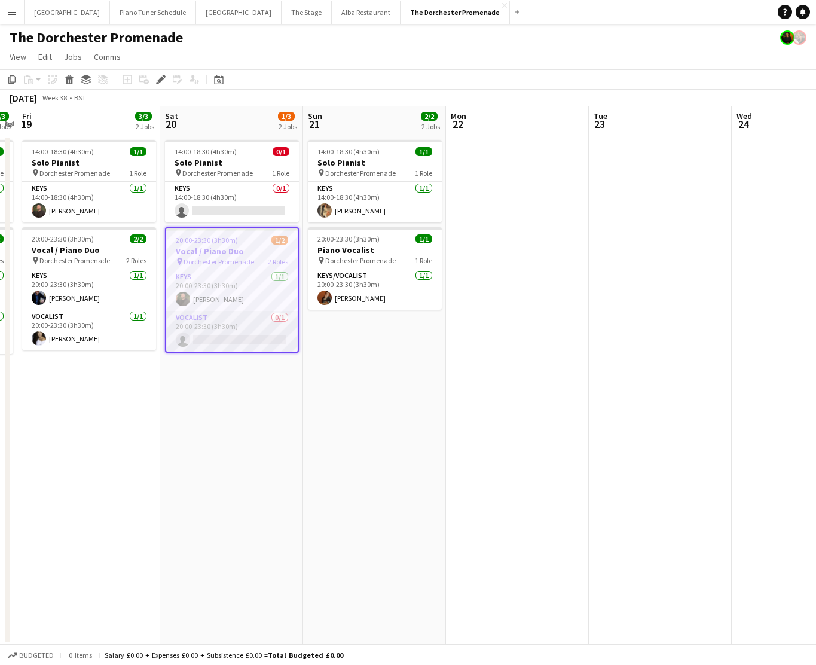
click at [222, 327] on app-card-role "Vocalist 0/1 20:00-23:30 (3h30m) single-neutral-actions" at bounding box center [232, 331] width 132 height 41
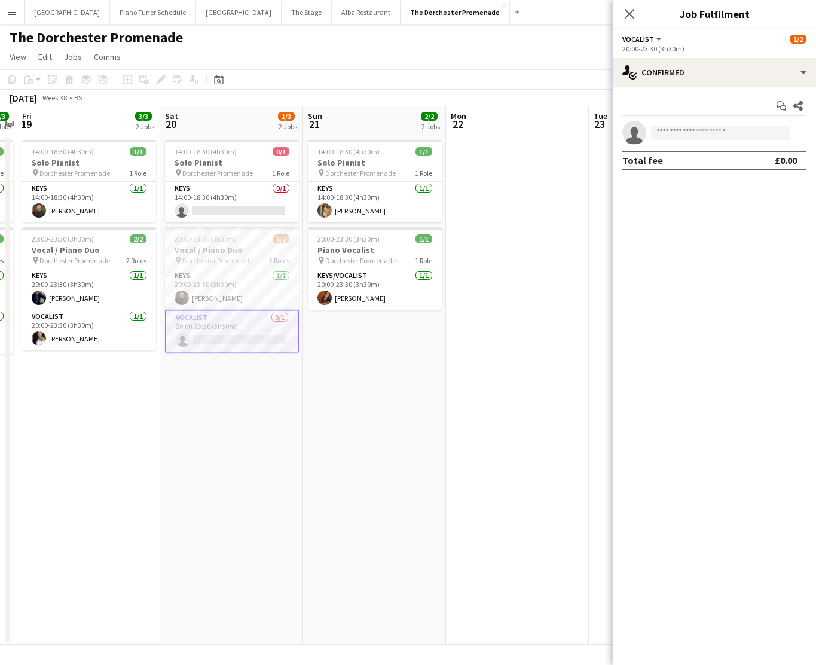
scroll to position [0, 0]
click at [234, 295] on app-card-role "Keys 1/1 20:00-23:30 (3h30m) Glenn Callaghan" at bounding box center [232, 289] width 134 height 41
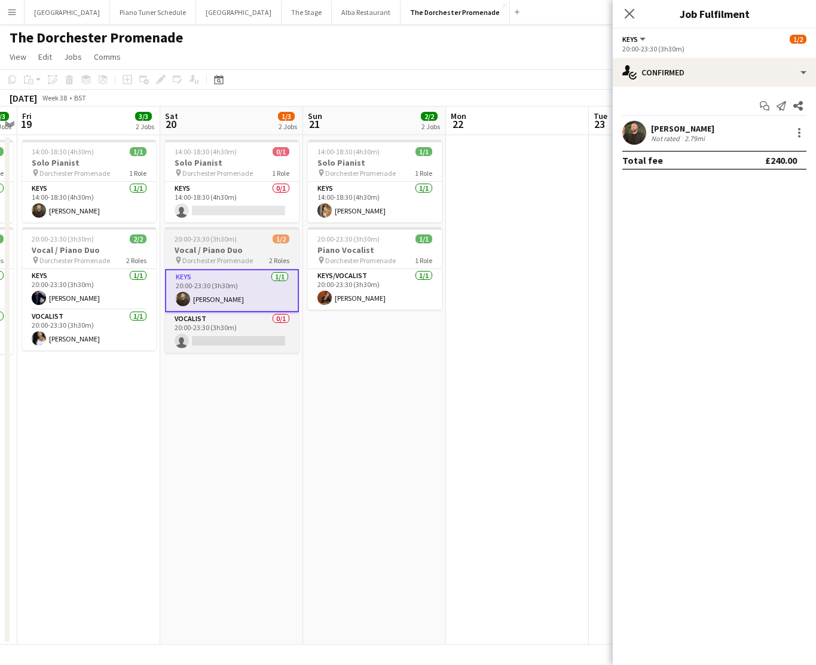
click at [222, 255] on h3 "Vocal / Piano Duo" at bounding box center [232, 250] width 134 height 11
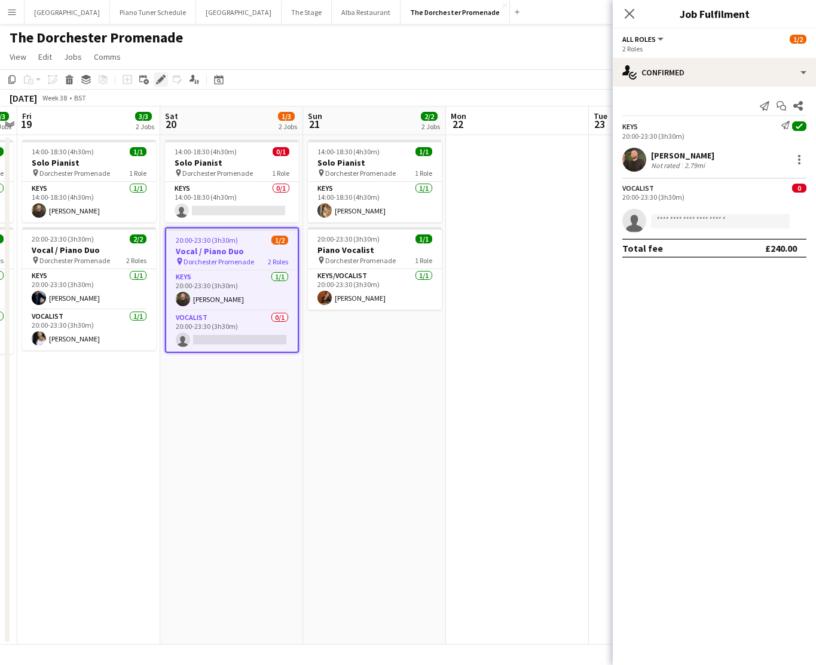
click at [164, 78] on icon "Edit" at bounding box center [161, 80] width 10 height 10
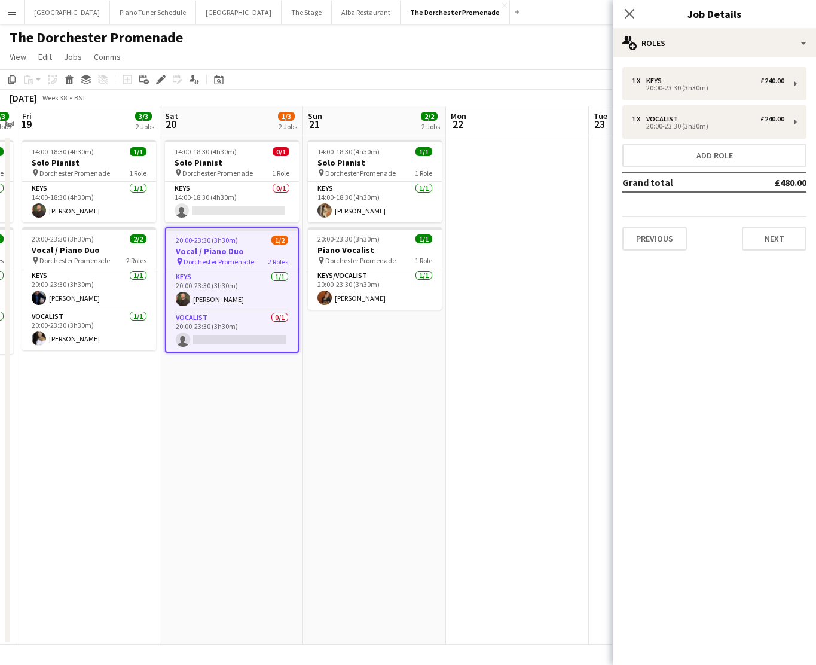
click at [539, 168] on app-date-cell at bounding box center [517, 389] width 143 height 509
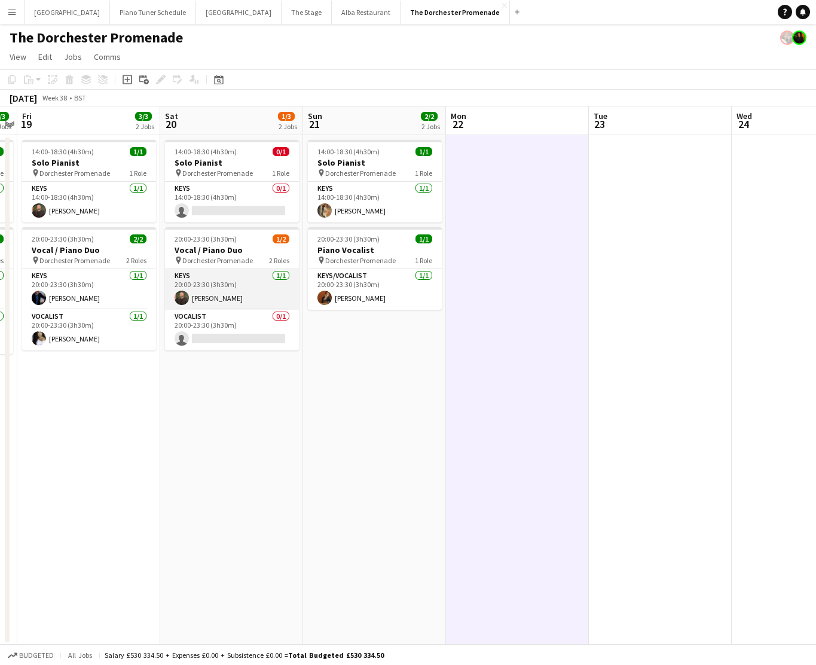
click at [222, 296] on app-card-role "Keys 1/1 20:00-23:30 (3h30m) Glenn Callaghan" at bounding box center [232, 289] width 134 height 41
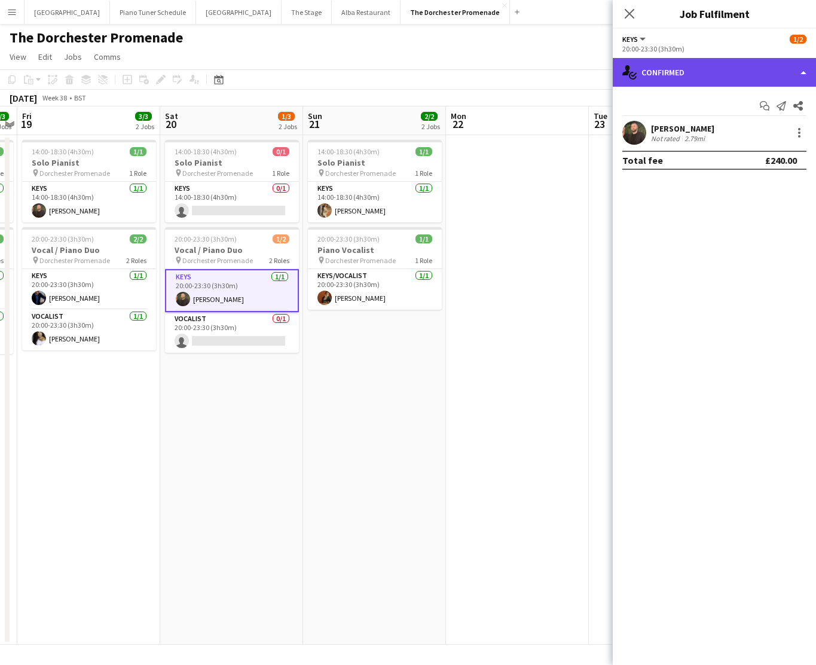
click at [760, 67] on div "single-neutral-actions-check-2 Confirmed" at bounding box center [714, 72] width 203 height 29
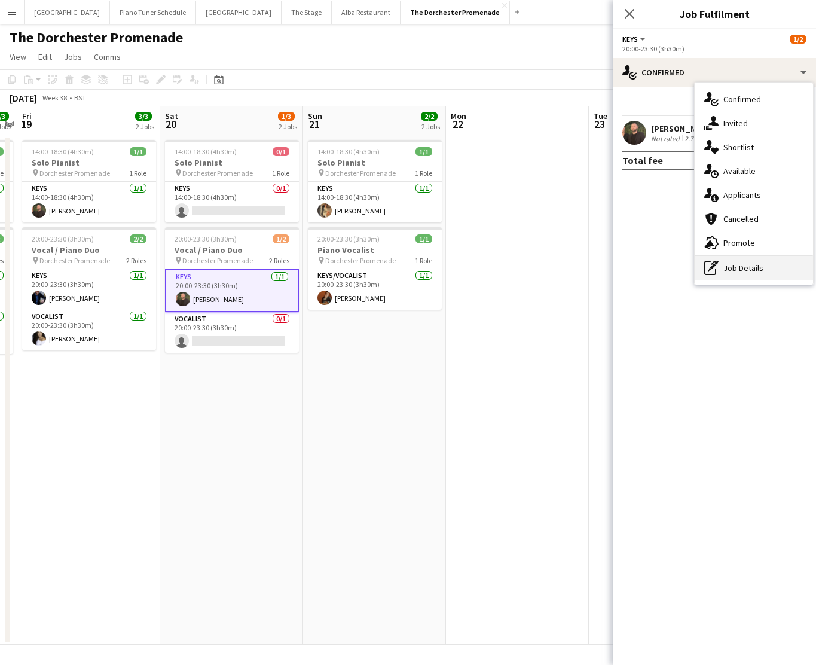
click at [752, 266] on div "pen-write Job Details" at bounding box center [754, 268] width 118 height 24
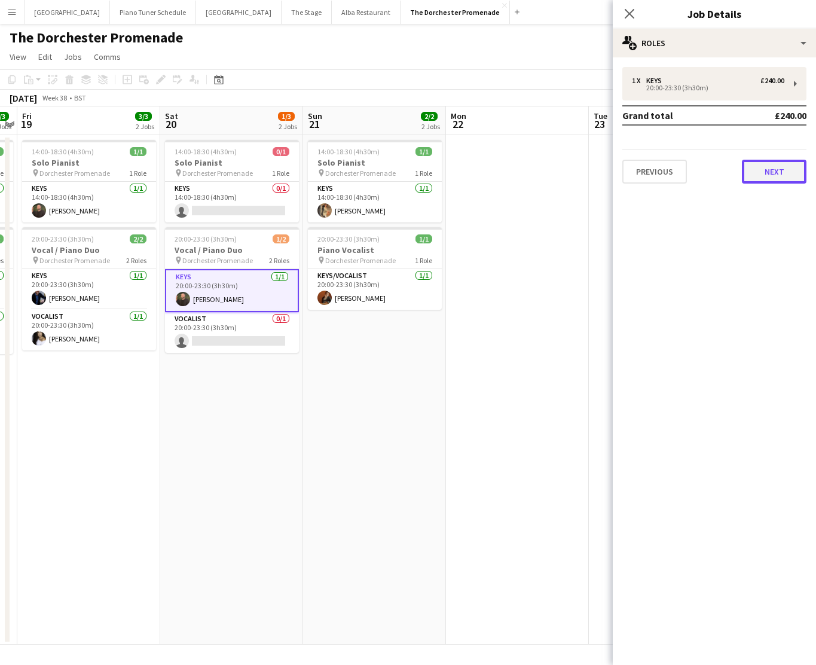
click at [768, 169] on button "Next" at bounding box center [774, 172] width 65 height 24
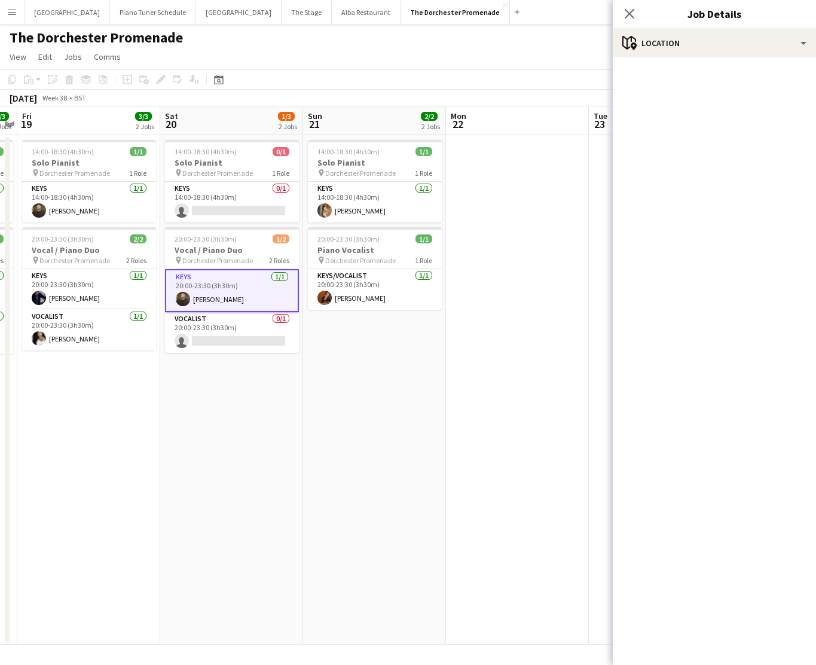
click at [760, 191] on mat-accordion "pencil3 General details 1 x Keys £240.00 20:00-23:30 (3h30m) Grand total £240.0…" at bounding box center [714, 360] width 203 height 607
click at [807, 42] on div "maps-pin-1 Location" at bounding box center [714, 43] width 203 height 29
click at [676, 384] on mat-accordion "pencil3 General details 1 x Keys £240.00 20:00-23:30 (3h30m) Grand total £240.0…" at bounding box center [714, 360] width 203 height 607
click at [619, 12] on div "Close pop-in" at bounding box center [629, 14] width 33 height 28
click at [627, 17] on icon at bounding box center [629, 13] width 11 height 11
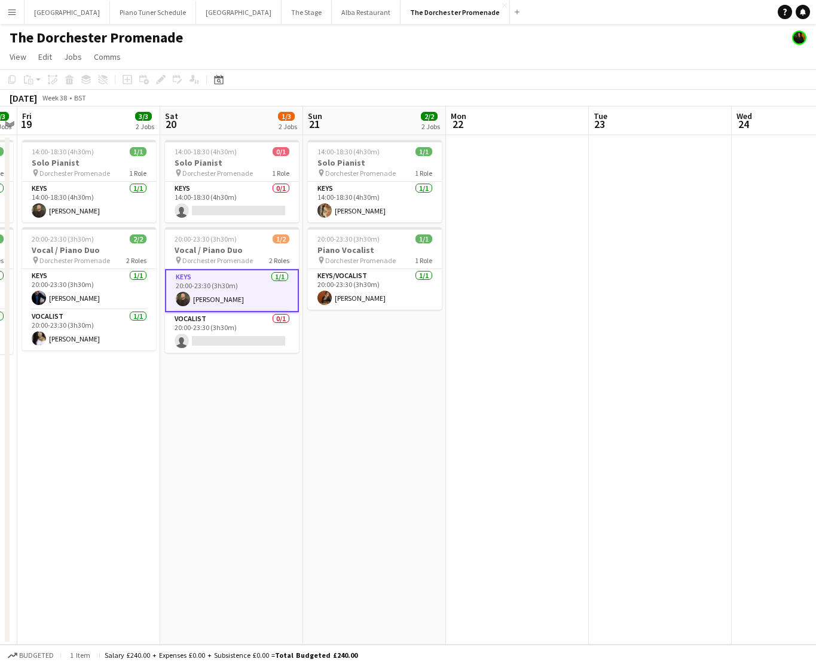
click at [231, 282] on app-card-role "Keys 1/1 20:00-23:30 (3h30m) Glenn Callaghan" at bounding box center [232, 290] width 134 height 43
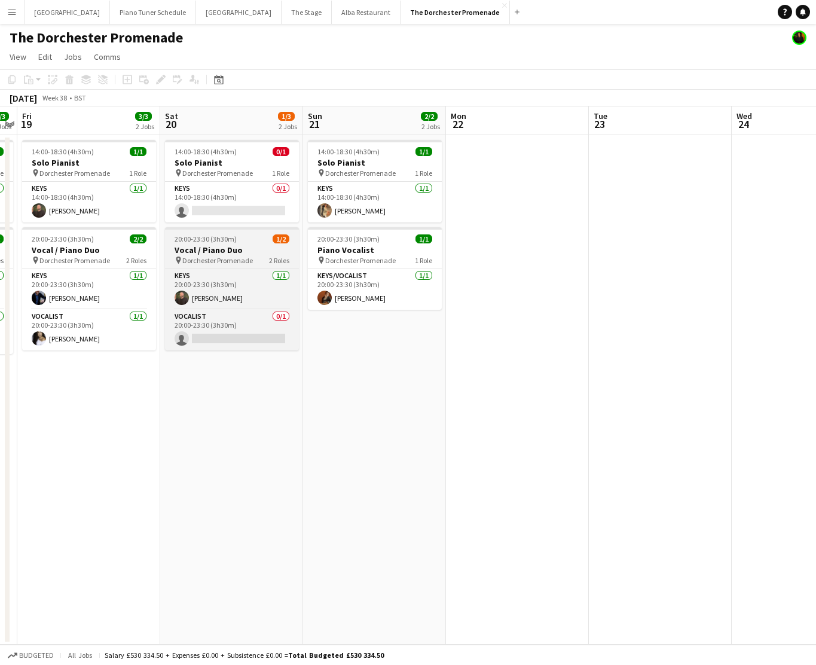
click at [242, 245] on h3 "Vocal / Piano Duo" at bounding box center [232, 250] width 134 height 11
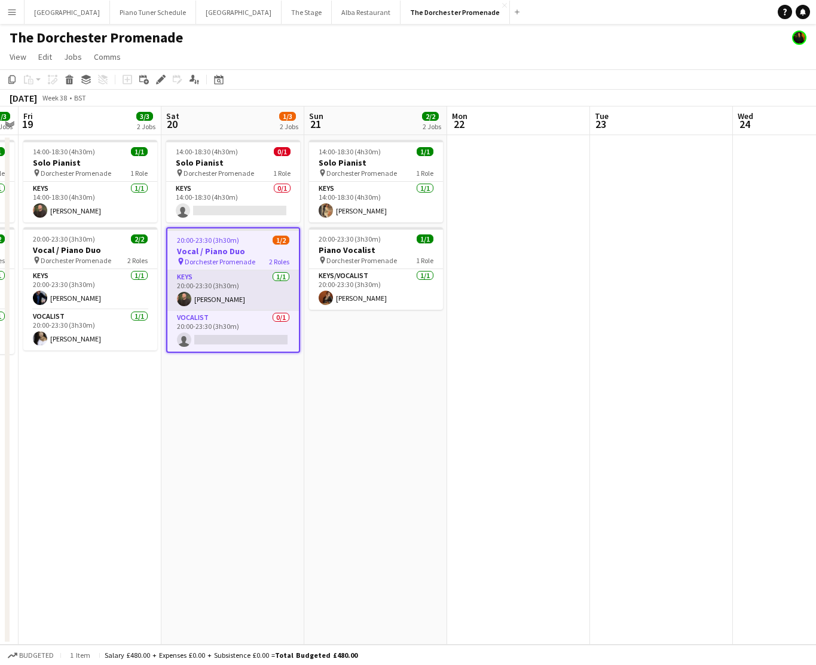
click at [210, 279] on app-card-role "Keys 1/1 20:00-23:30 (3h30m) Glenn Callaghan" at bounding box center [233, 290] width 132 height 41
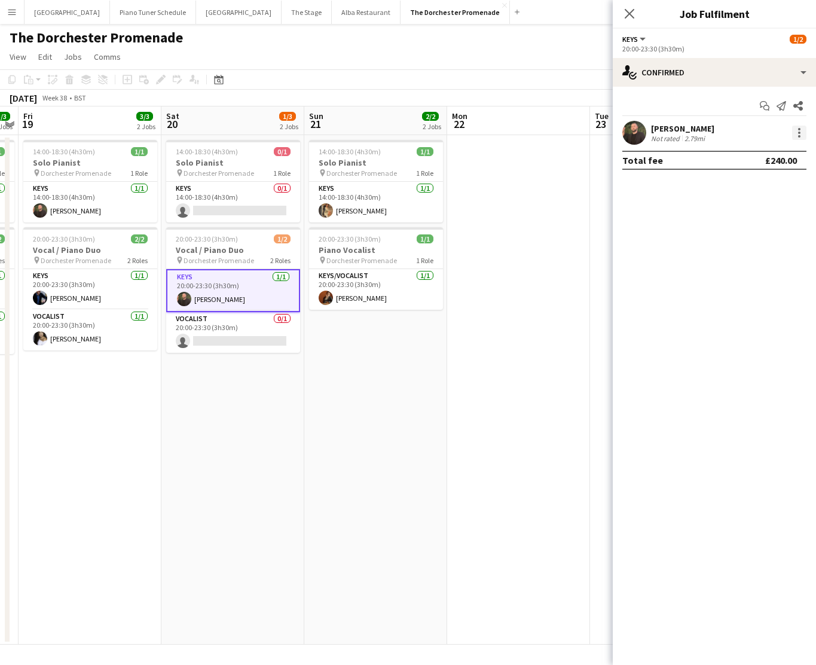
click at [797, 130] on div at bounding box center [799, 133] width 14 height 14
click at [684, 67] on div at bounding box center [408, 332] width 816 height 665
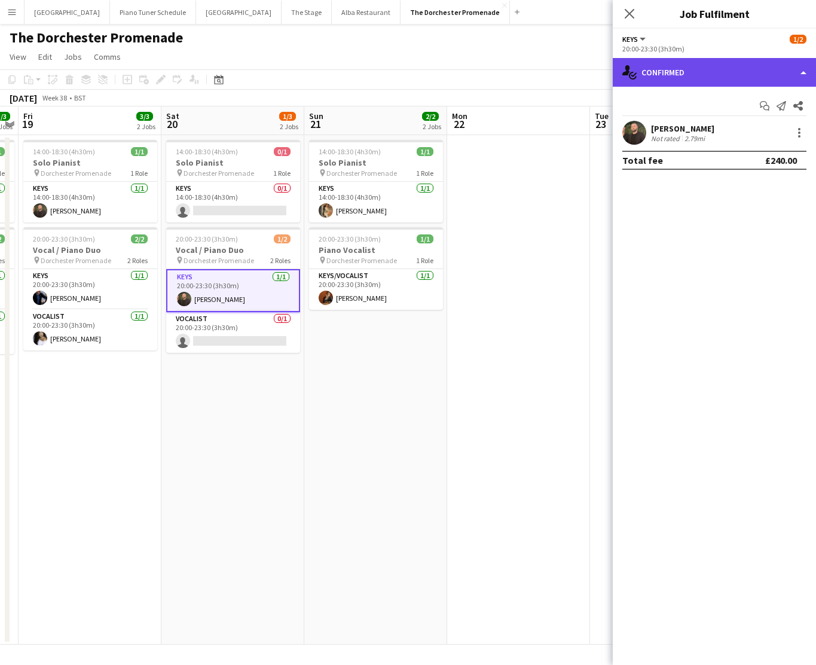
click at [799, 74] on div "single-neutral-actions-check-2 Confirmed" at bounding box center [714, 72] width 203 height 29
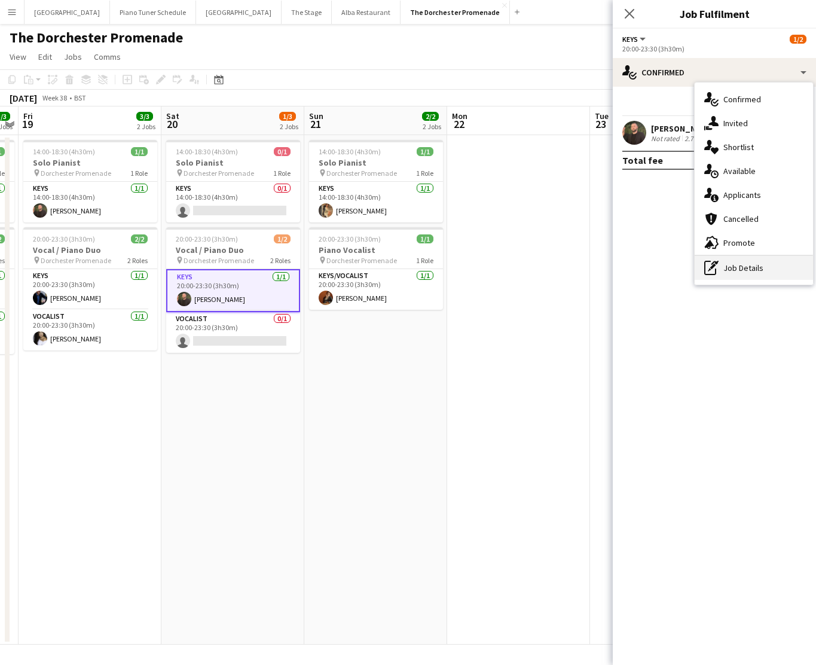
click at [750, 263] on div "pen-write Job Details" at bounding box center [754, 268] width 118 height 24
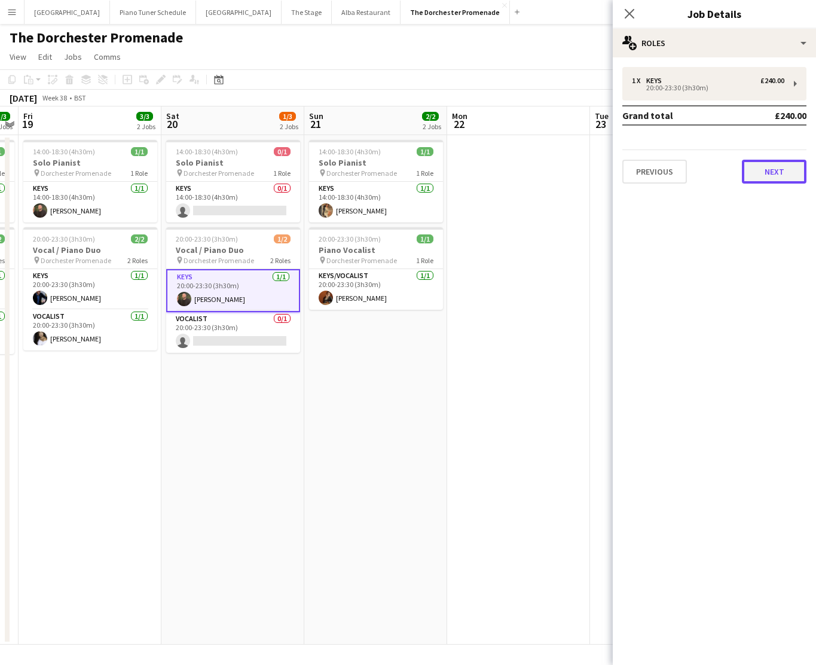
click at [777, 169] on button "Next" at bounding box center [774, 172] width 65 height 24
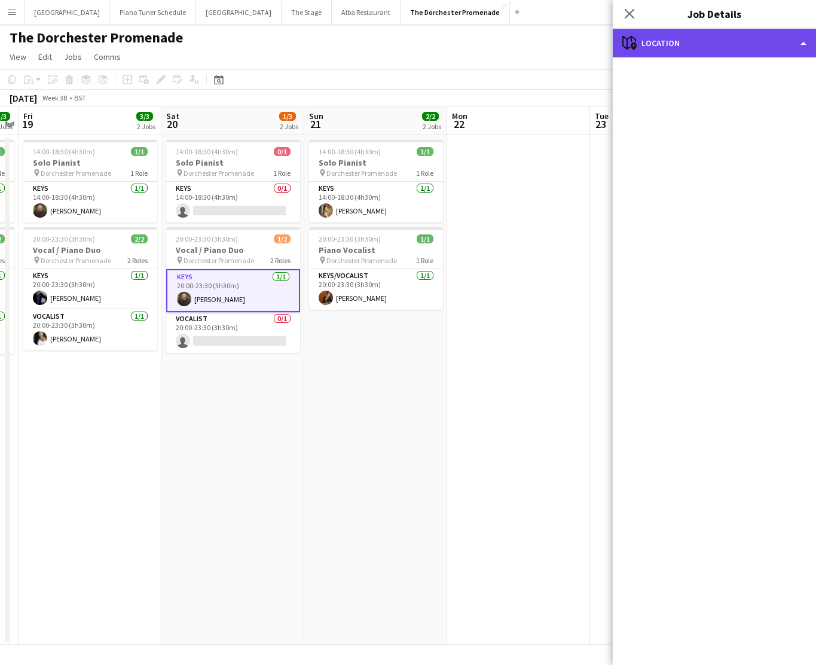
click at [810, 45] on div "maps-pin-1 Location" at bounding box center [714, 43] width 203 height 29
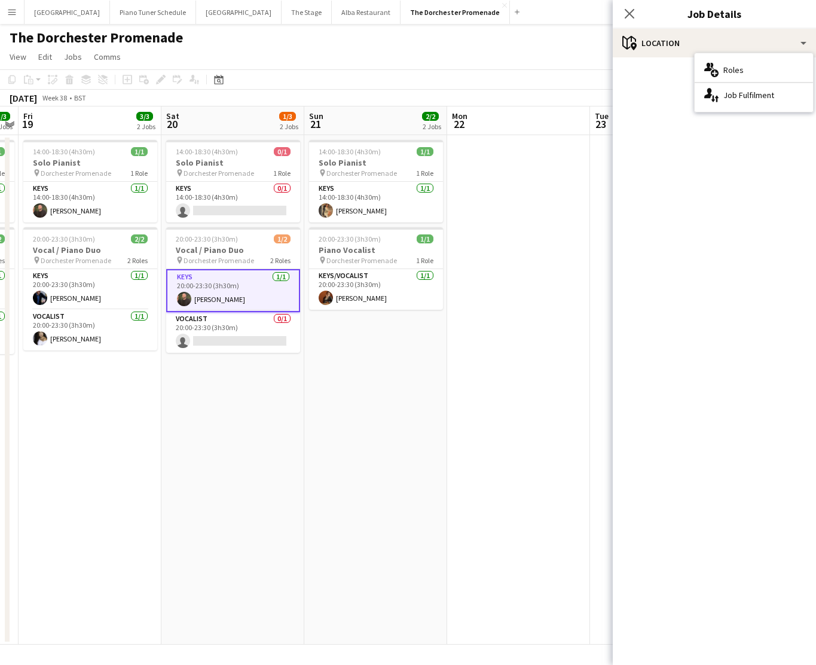
drag, startPoint x: 662, startPoint y: 150, endPoint x: 659, endPoint y: 136, distance: 14.2
click at [660, 141] on mat-accordion "pencil3 General details 1 x Keys £240.00 20:00-23:30 (3h30m) Grand total £240.0…" at bounding box center [714, 360] width 203 height 607
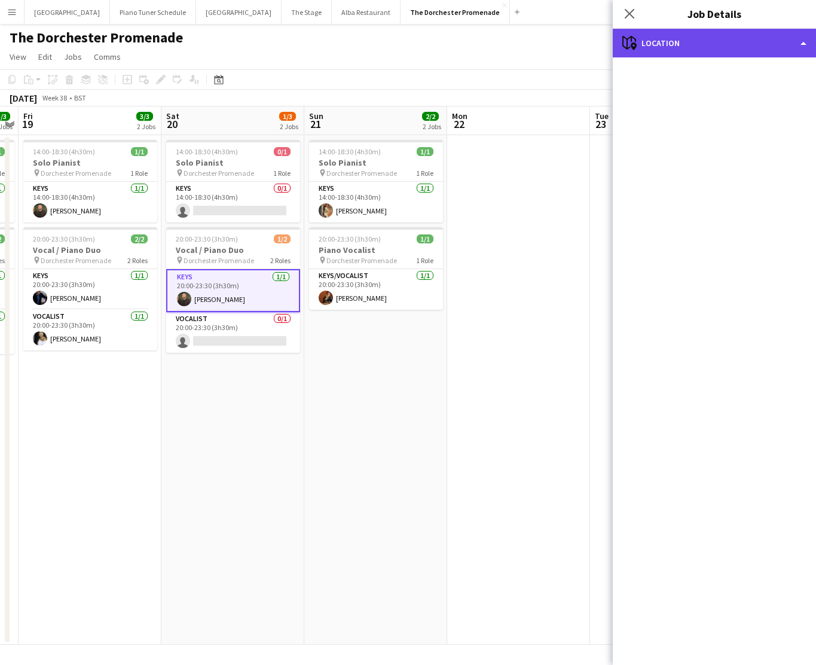
click at [655, 45] on div "maps-pin-1 Location" at bounding box center [714, 43] width 203 height 29
click at [696, 41] on div "maps-pin-1 Location" at bounding box center [714, 43] width 203 height 29
click at [810, 40] on div "maps-pin-1 Location" at bounding box center [714, 43] width 203 height 29
click at [803, 40] on div "maps-pin-1 Location" at bounding box center [714, 43] width 203 height 29
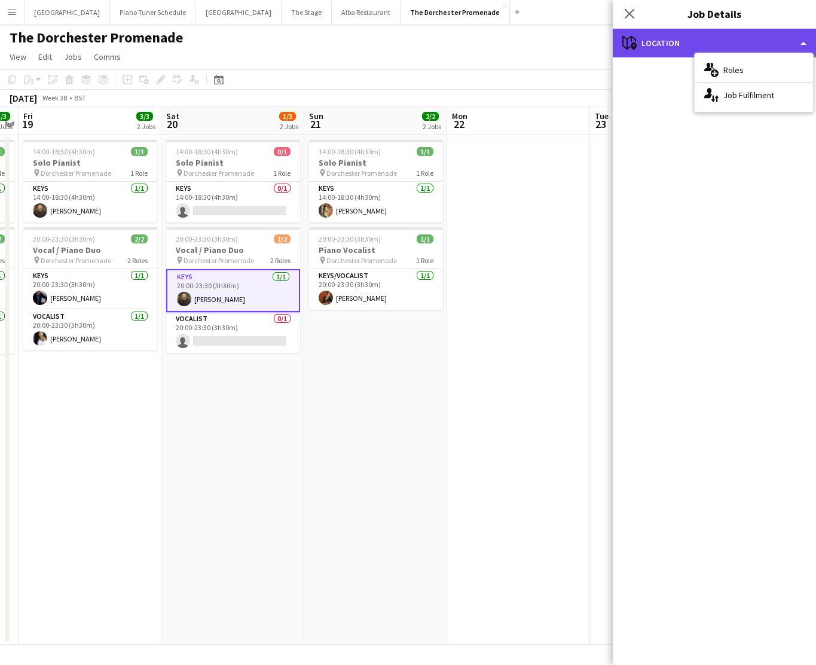
click at [803, 44] on div "maps-pin-1 Location" at bounding box center [714, 43] width 203 height 29
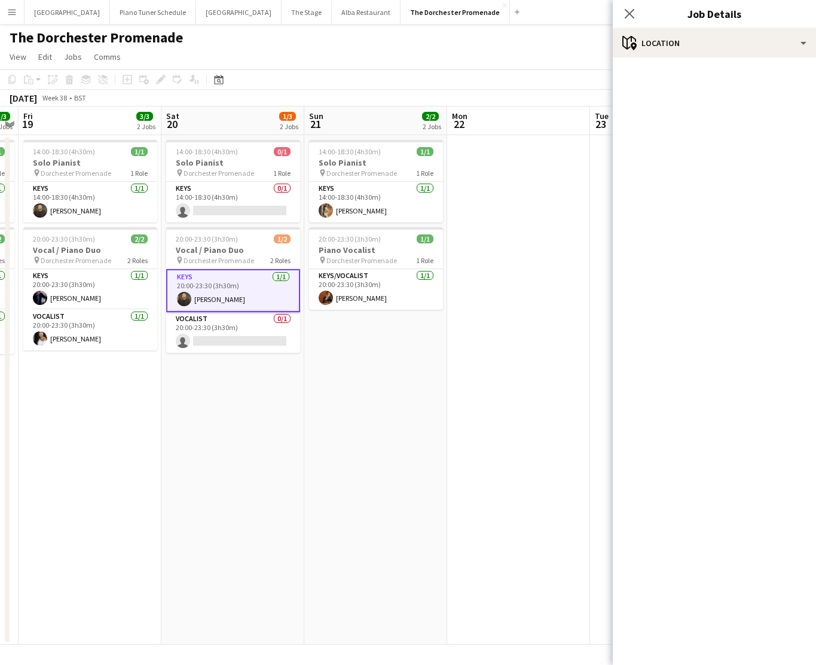
drag, startPoint x: 707, startPoint y: 224, endPoint x: 707, endPoint y: 215, distance: 9.0
click at [707, 224] on mat-accordion "pencil3 General details 1 x Keys £240.00 20:00-23:30 (3h30m) Grand total £240.0…" at bounding box center [714, 360] width 203 height 607
click at [631, 14] on icon "Close pop-in" at bounding box center [629, 13] width 11 height 11
